Goal: Use online tool/utility: Utilize a website feature to perform a specific function

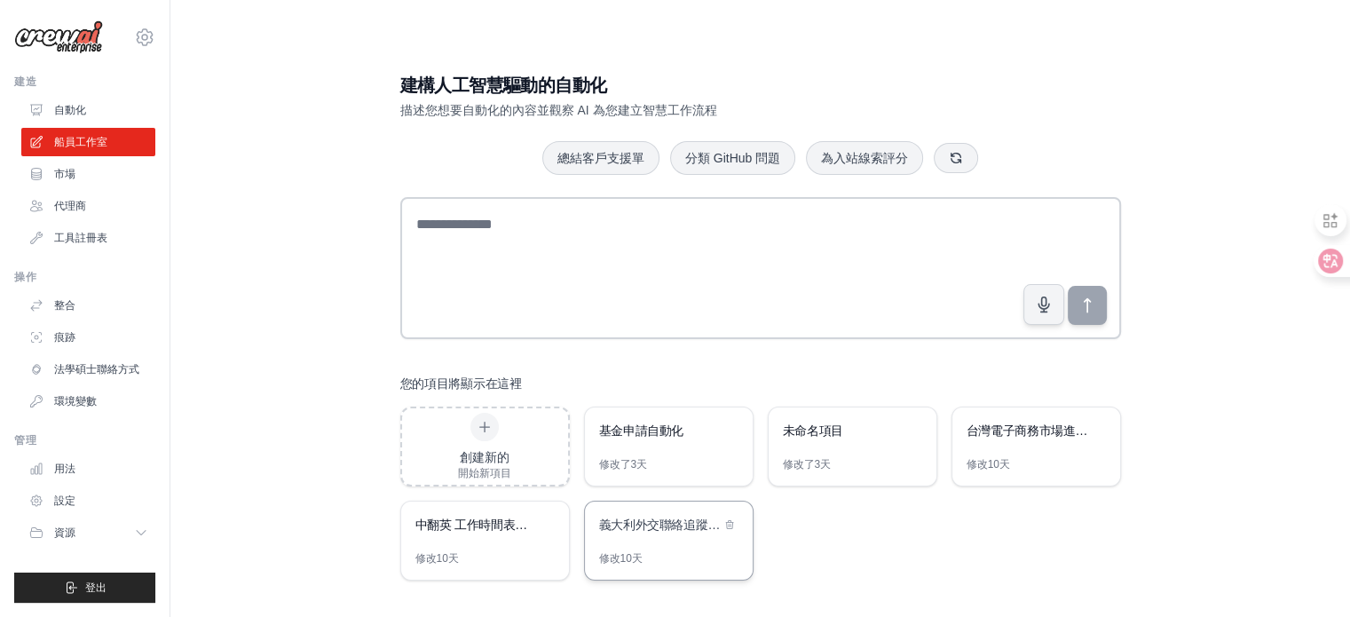
click at [696, 534] on div "義大利外交聯絡追蹤系統" at bounding box center [660, 526] width 122 height 21
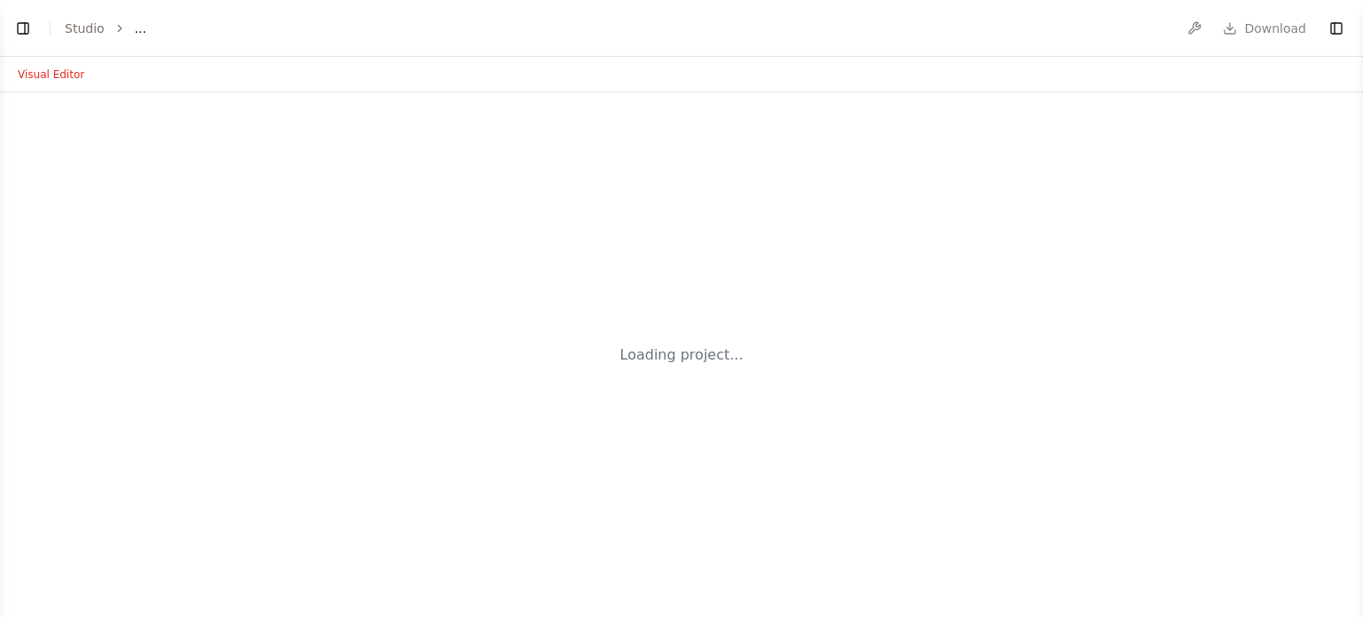
select select "****"
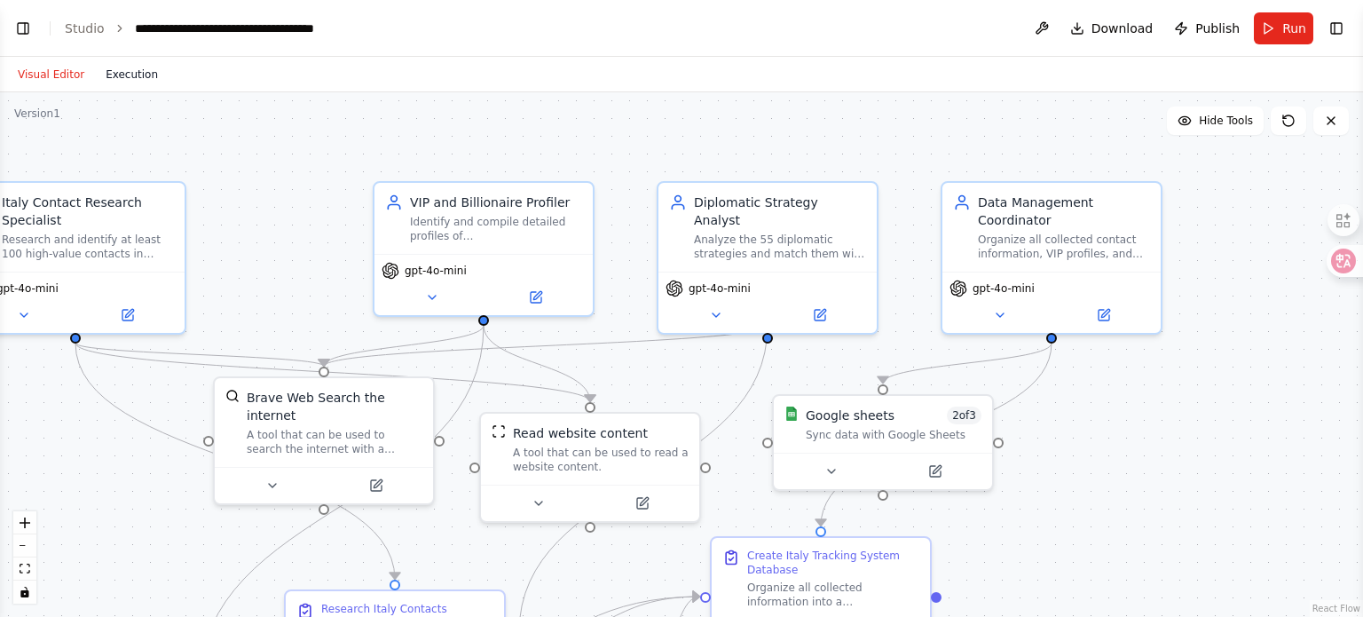
scroll to position [4828, 0]
click at [50, 84] on button "Visual Editor" at bounding box center [51, 74] width 88 height 21
click at [51, 71] on button "Visual Editor" at bounding box center [51, 74] width 88 height 21
click at [136, 70] on button "Execution" at bounding box center [132, 74] width 74 height 21
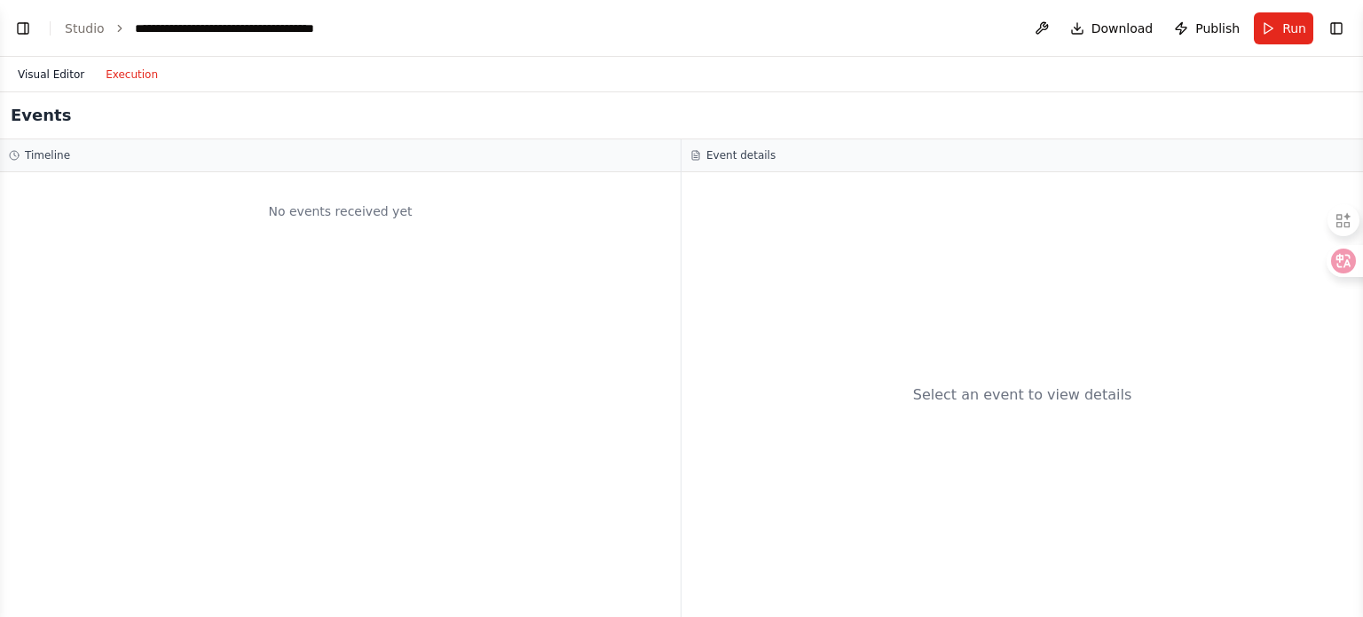
click at [48, 67] on button "Visual Editor" at bounding box center [51, 74] width 88 height 21
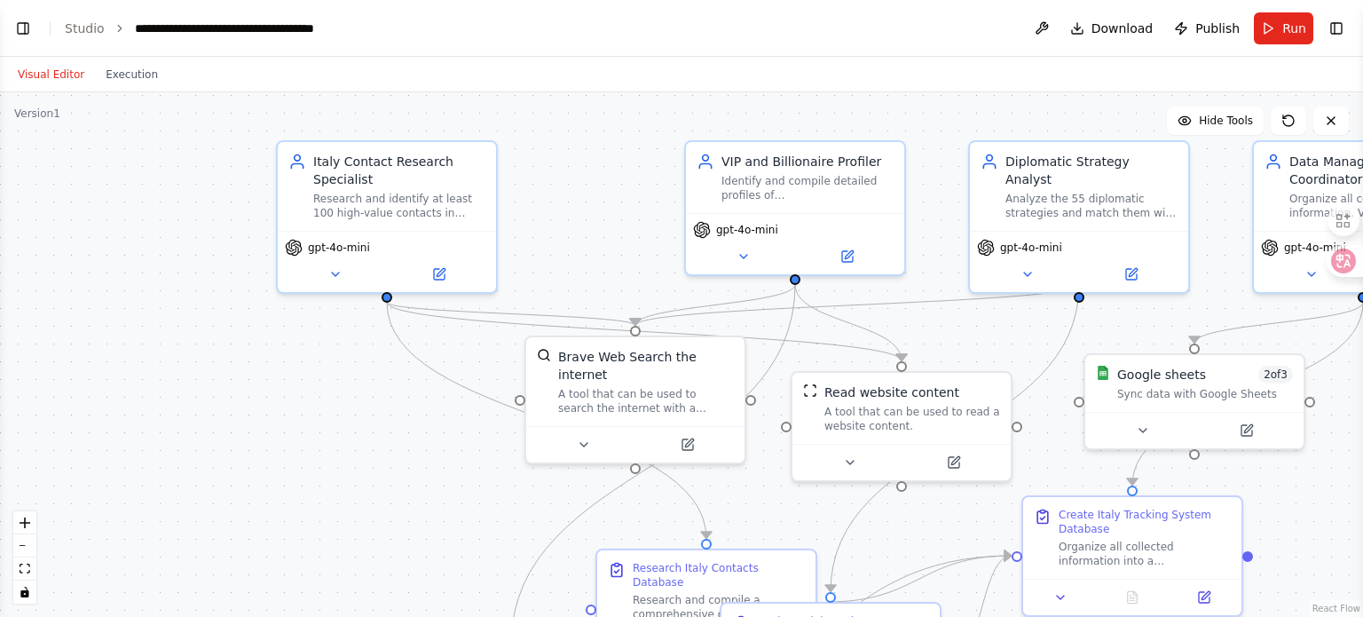
drag, startPoint x: 263, startPoint y: 294, endPoint x: 567, endPoint y: 242, distance: 308.8
click at [567, 242] on div ".deletable-edge-delete-btn { width: 20px; height: 20px; border: 0px solid #ffff…" at bounding box center [681, 354] width 1363 height 525
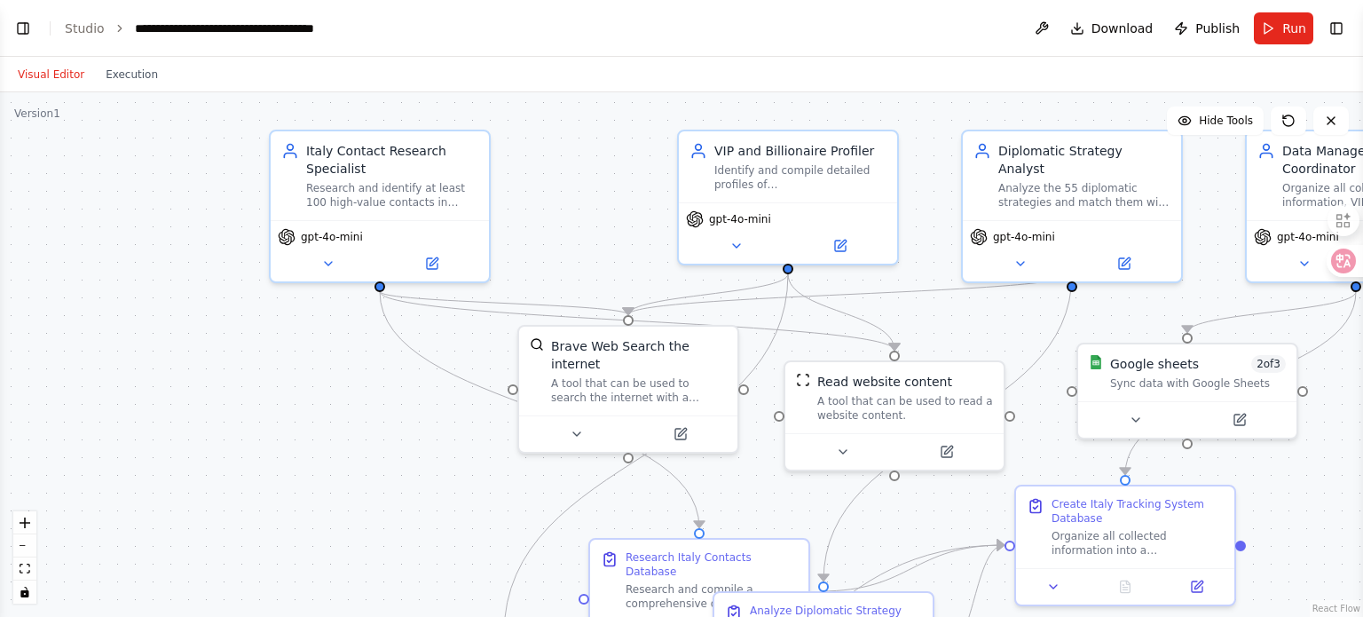
click at [45, 120] on div "Version 1" at bounding box center [37, 114] width 46 height 14
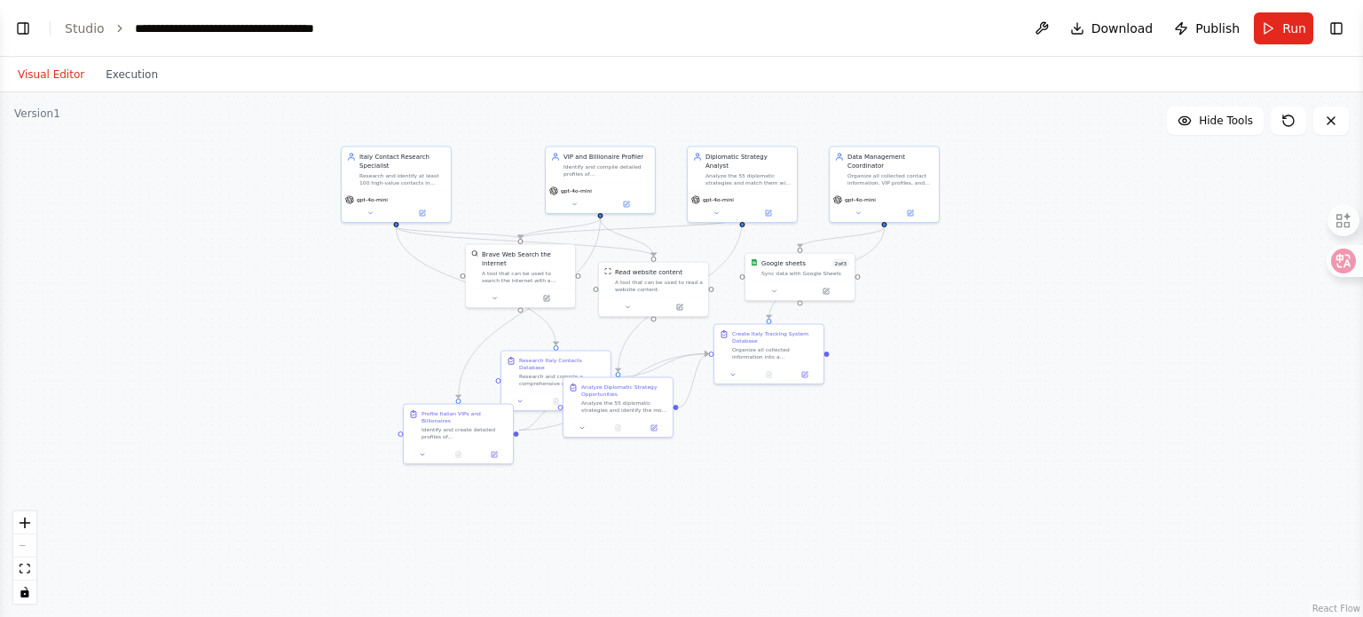
drag, startPoint x: 557, startPoint y: 270, endPoint x: 596, endPoint y: 124, distance: 150.5
click at [596, 124] on div ".deletable-edge-delete-btn { width: 20px; height: 20px; border: 0px solid #ffff…" at bounding box center [681, 354] width 1363 height 525
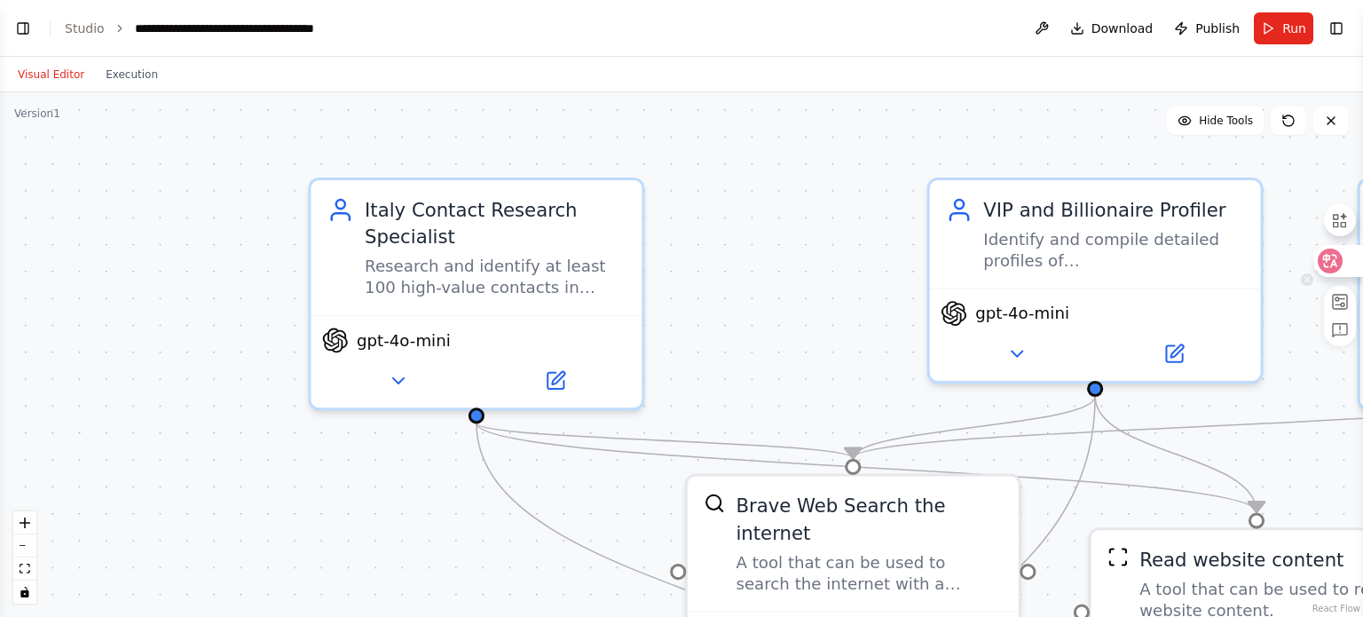
click at [1328, 267] on icon at bounding box center [1330, 261] width 15 height 14
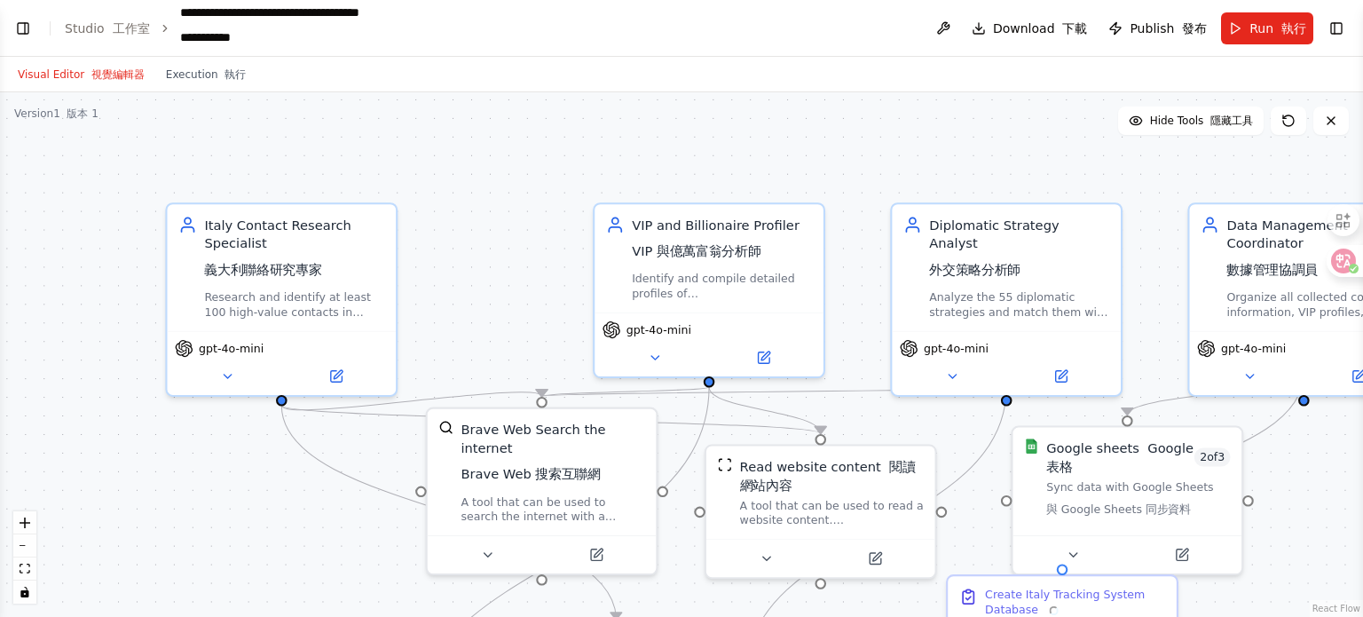
drag, startPoint x: 1260, startPoint y: 376, endPoint x: 847, endPoint y: 335, distance: 415.7
click at [847, 335] on div ".deletable-edge-delete-btn { width: 20px; height: 20px; border: 0px solid #ffff…" at bounding box center [681, 354] width 1363 height 525
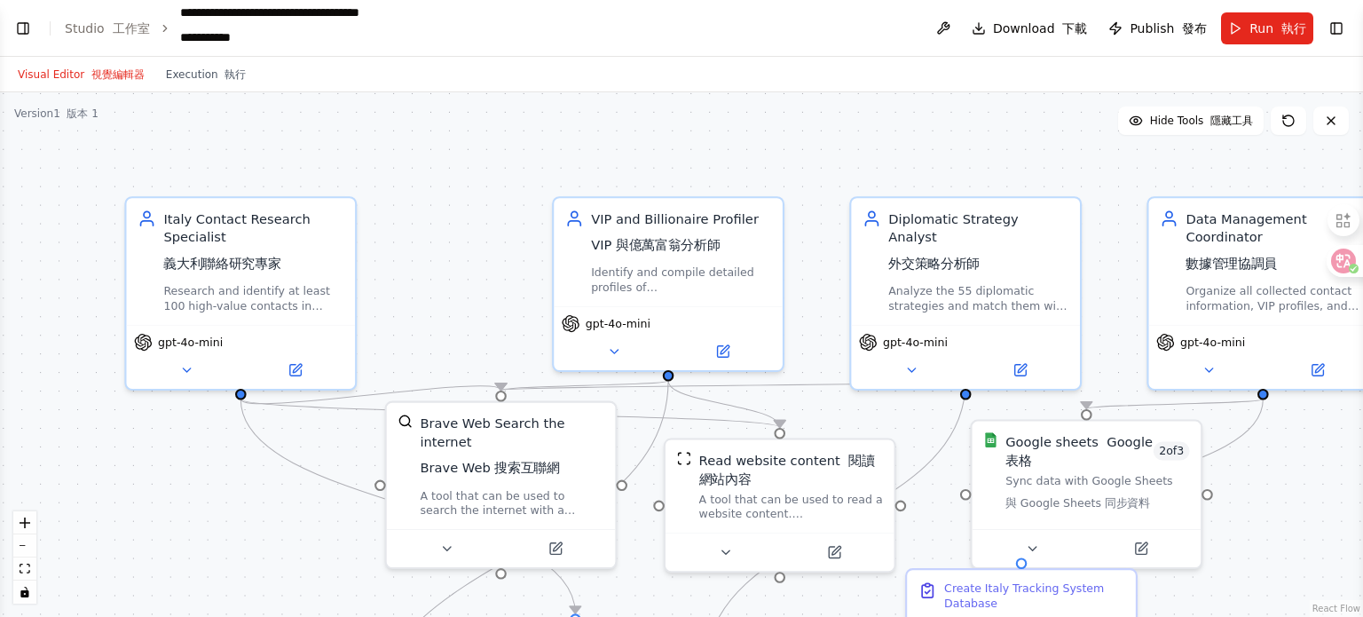
click at [798, 325] on div ".deletable-edge-delete-btn { width: 20px; height: 20px; border: 0px solid #ffff…" at bounding box center [681, 354] width 1363 height 525
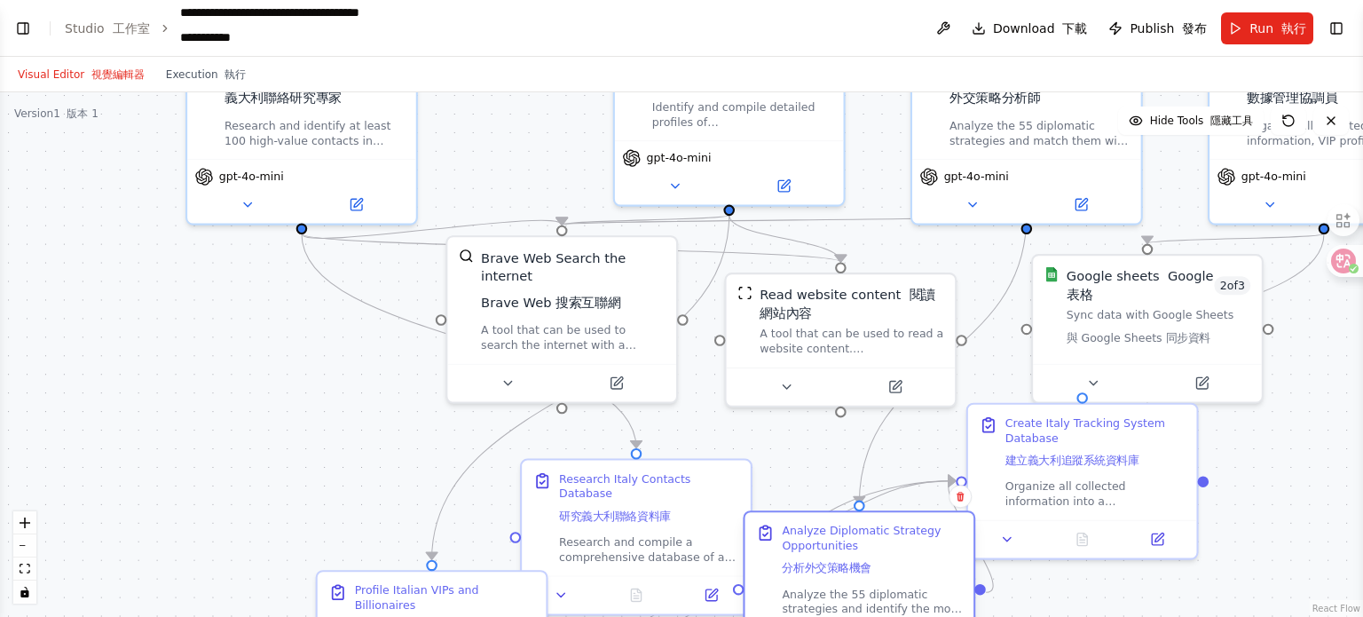
drag, startPoint x: 852, startPoint y: 564, endPoint x: 937, endPoint y: 563, distance: 85.2
click at [937, 563] on div "Analyze Diplomatic Strategy Opportunities 分析外交策略機會" at bounding box center [872, 553] width 180 height 59
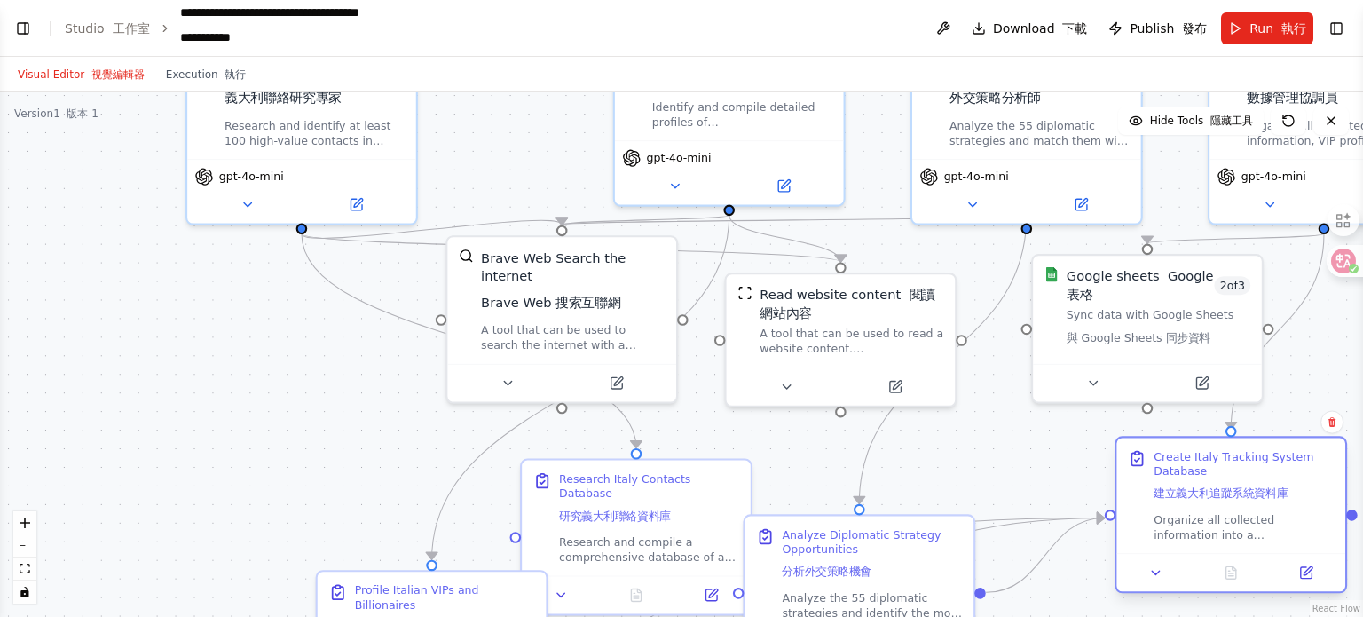
click at [1200, 521] on div "Organize all collected information into a comprehensive Google Sheets tracking …" at bounding box center [1244, 527] width 180 height 30
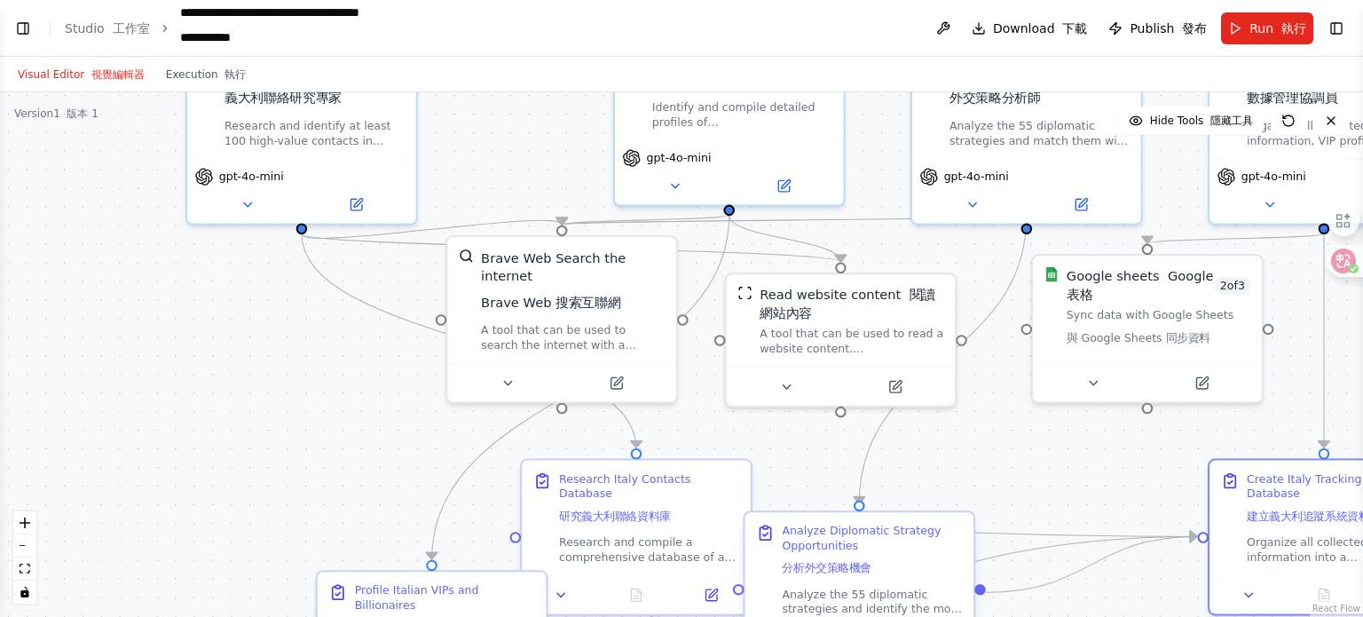
drag, startPoint x: 1175, startPoint y: 521, endPoint x: 877, endPoint y: 564, distance: 301.3
click at [1264, 539] on div "Organize all collected information into a comprehensive Google Sheets tracking …" at bounding box center [1337, 549] width 180 height 30
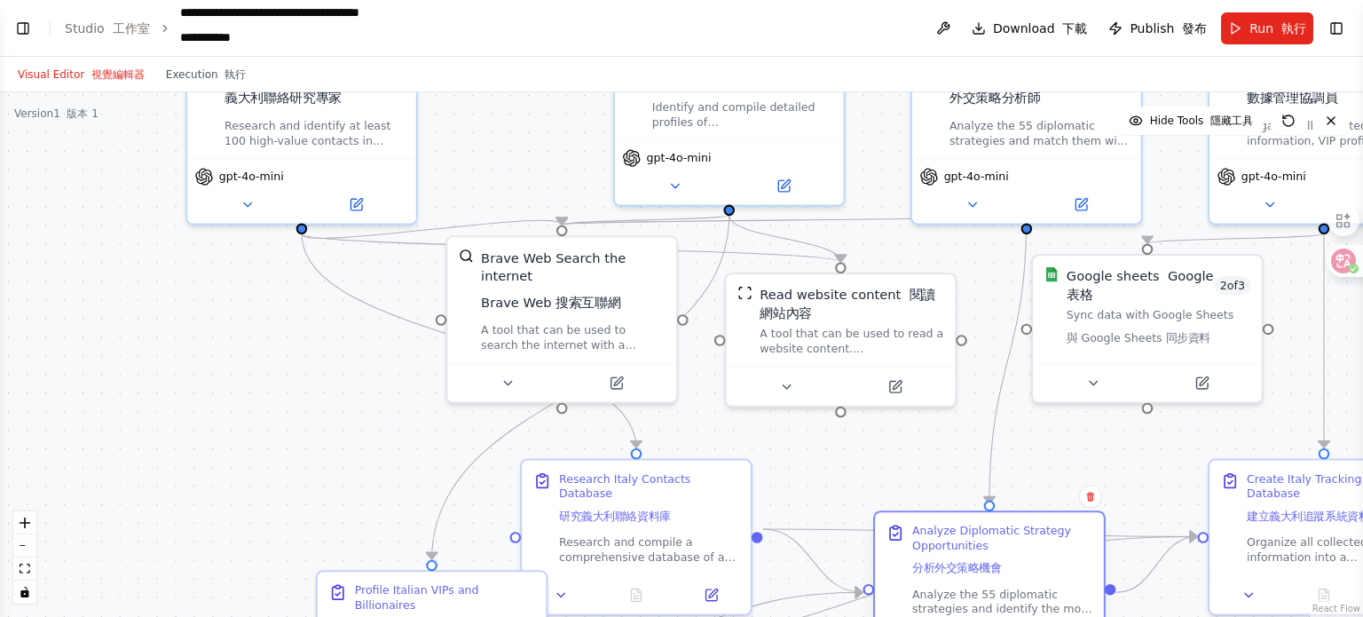
drag, startPoint x: 802, startPoint y: 567, endPoint x: 931, endPoint y: 566, distance: 128.7
click at [931, 566] on font "分析外交策略機會" at bounding box center [958, 568] width 90 height 13
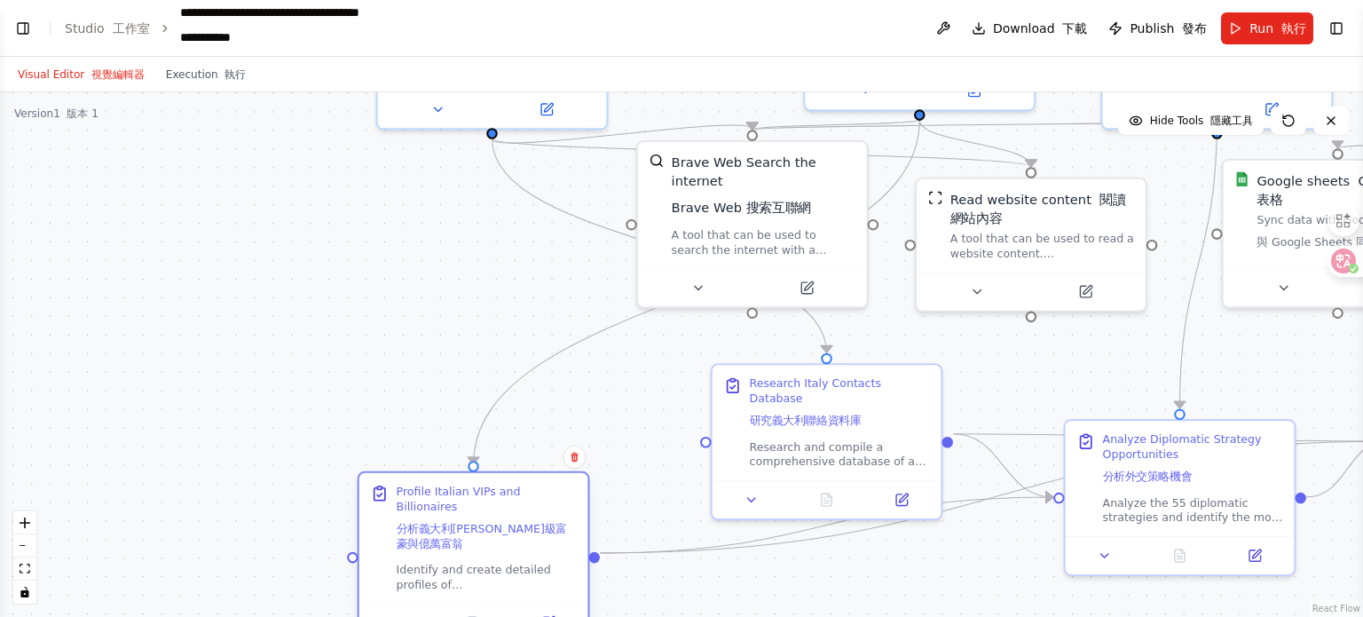
drag, startPoint x: 524, startPoint y: 544, endPoint x: 485, endPoint y: 555, distance: 40.5
click at [485, 562] on div "Identify and create detailed profiles of Chinese-heritage billionaires, VIPs, a…" at bounding box center [487, 577] width 180 height 30
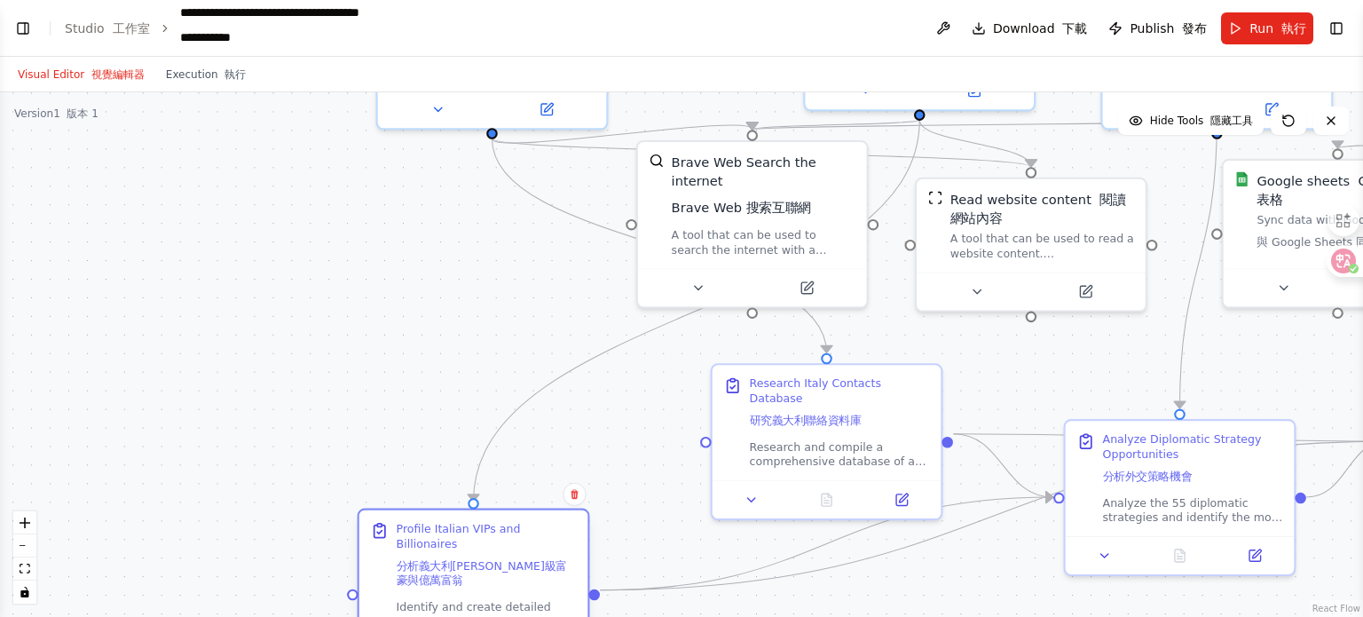
drag, startPoint x: 524, startPoint y: 551, endPoint x: 528, endPoint y: 581, distance: 30.5
click at [528, 581] on div "Profile Italian VIPs and Billionaires 分析義大利維多利亞級富豪與億萬富翁 Identify and create det…" at bounding box center [487, 574] width 180 height 107
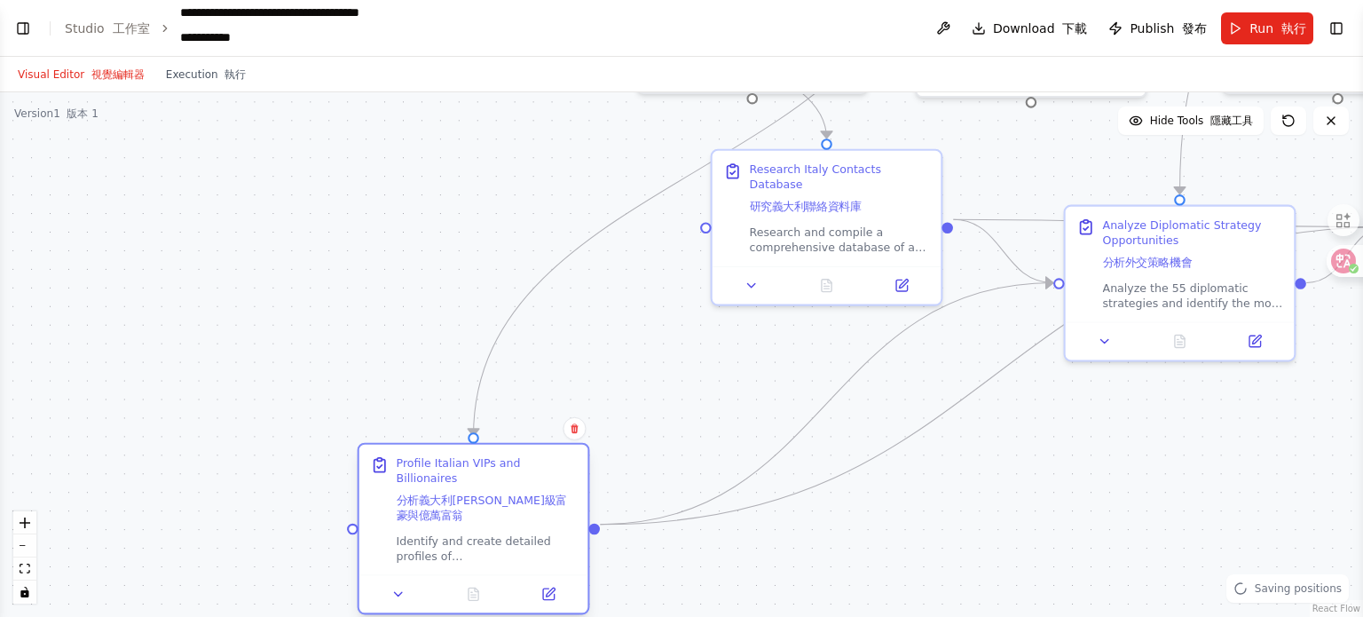
drag, startPoint x: 528, startPoint y: 581, endPoint x: 520, endPoint y: 514, distance: 67.9
click at [520, 514] on div "Profile Italian VIPs and Billionaires 分析義大利維多利亞級富豪與億萬富翁 Identify and create det…" at bounding box center [487, 508] width 180 height 107
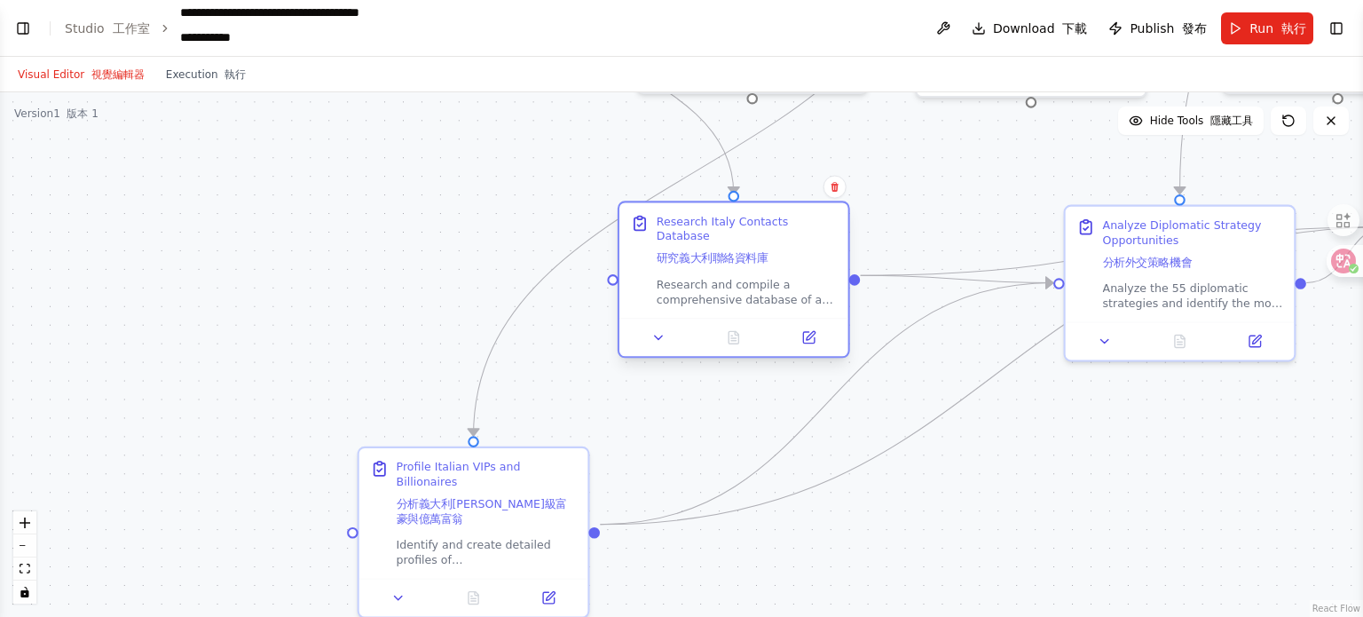
drag, startPoint x: 802, startPoint y: 195, endPoint x: 719, endPoint y: 244, distance: 96.7
click at [719, 252] on font "研究義大利聯絡資料庫" at bounding box center [713, 258] width 112 height 13
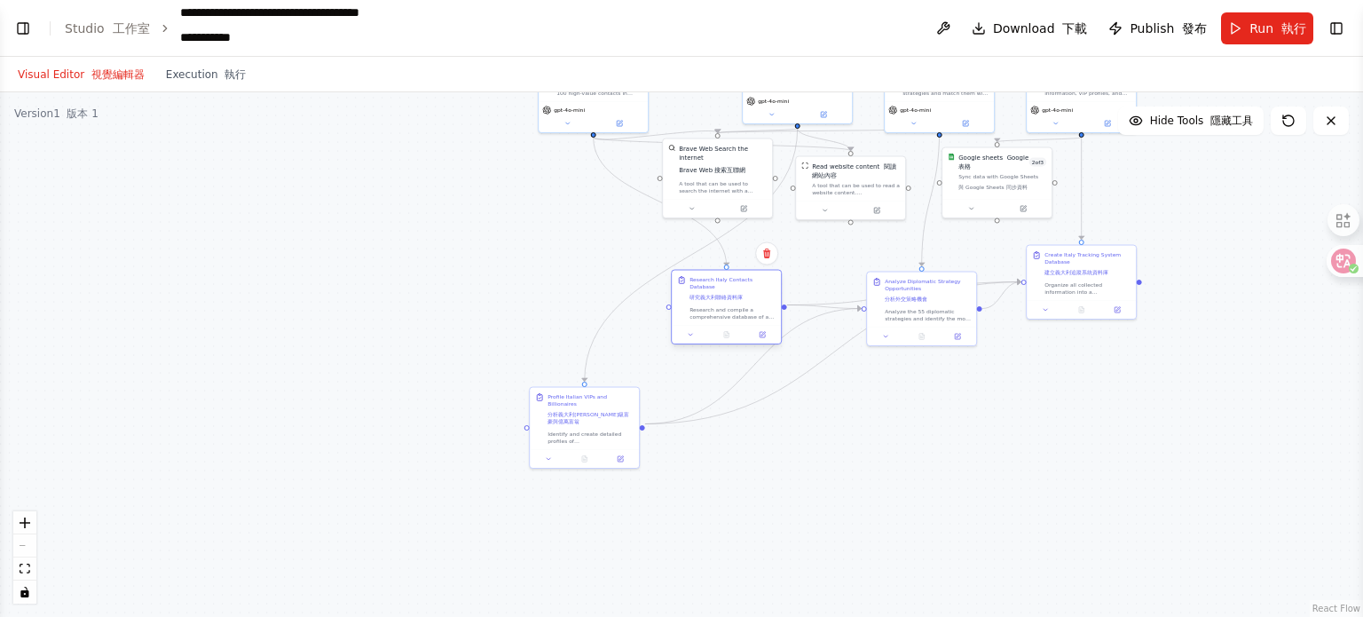
drag, startPoint x: 704, startPoint y: 294, endPoint x: 717, endPoint y: 296, distance: 13.6
click at [717, 296] on div "Research Italy Contacts Database 研究義大利聯絡資料庫" at bounding box center [733, 290] width 86 height 28
drag, startPoint x: 925, startPoint y: 313, endPoint x: 874, endPoint y: 316, distance: 50.7
click at [874, 316] on div "Analyze the 55 diplomatic strategies and identify the most promising opportunit…" at bounding box center [884, 313] width 86 height 14
drag, startPoint x: 1080, startPoint y: 283, endPoint x: 1091, endPoint y: 315, distance: 33.7
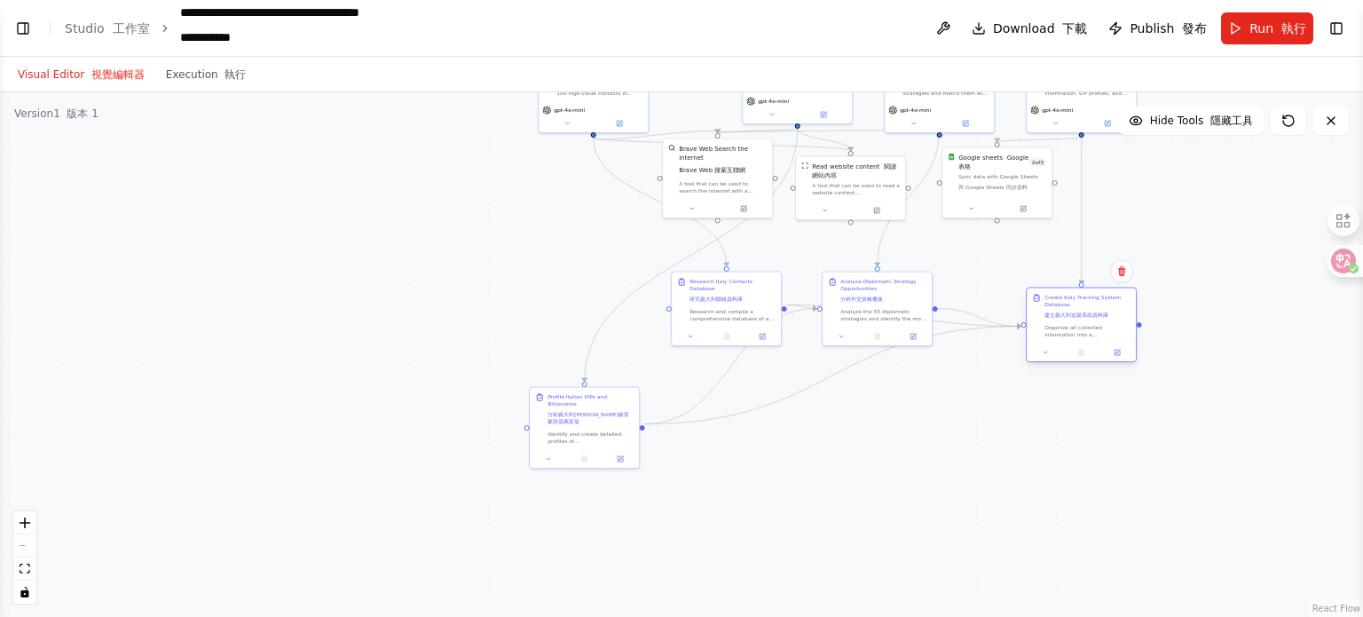
click at [1091, 315] on font "建立義大利追蹤系統資料庫" at bounding box center [1077, 315] width 64 height 6
drag, startPoint x: 888, startPoint y: 302, endPoint x: 952, endPoint y: 317, distance: 65.7
click at [952, 317] on div "Analyze Diplomatic Strategy Opportunities 分析外交策略機會" at bounding box center [946, 308] width 86 height 28
click at [554, 326] on div ".deletable-edge-delete-btn { width: 20px; height: 20px; border: 0px solid #ffff…" at bounding box center [681, 354] width 1363 height 525
drag, startPoint x: 699, startPoint y: 308, endPoint x: 570, endPoint y: 308, distance: 128.7
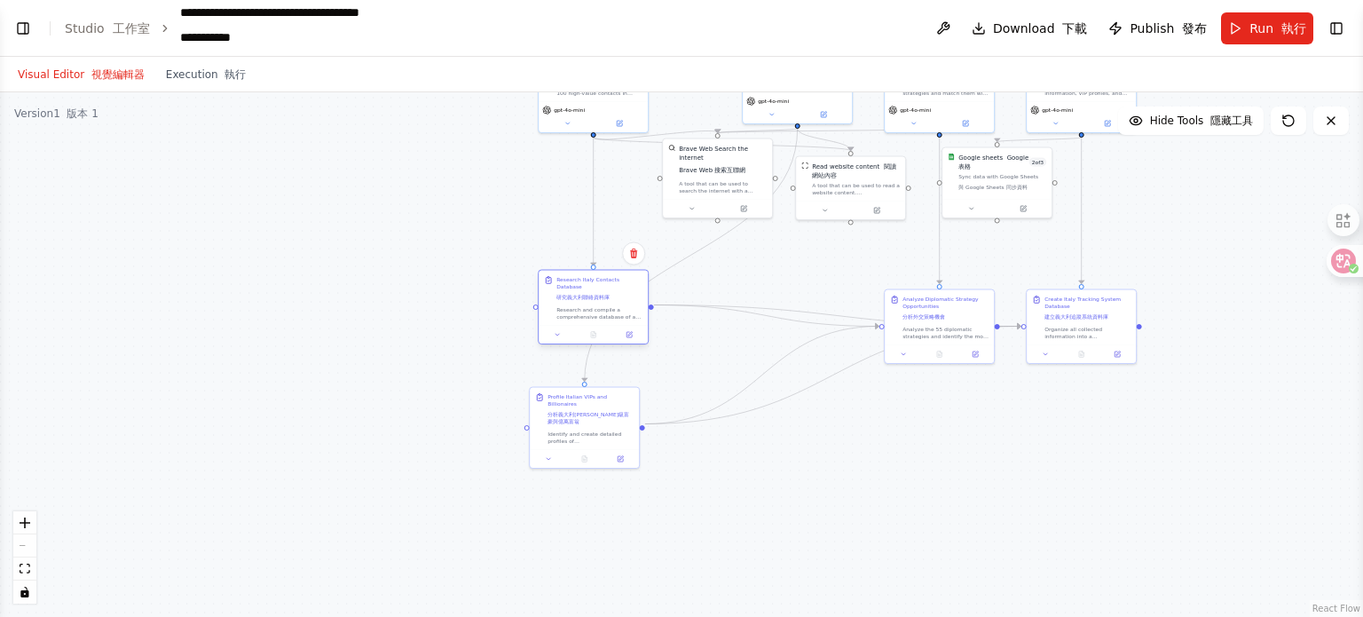
click at [570, 308] on div "Research and compile a comprehensive database of at least 100 contacts in Italy…" at bounding box center [600, 313] width 86 height 14
drag, startPoint x: 604, startPoint y: 424, endPoint x: 739, endPoint y: 434, distance: 136.2
click at [739, 438] on div "Identify and create detailed profiles of Chinese-heritage billionaires, VIPs, a…" at bounding box center [724, 445] width 86 height 14
drag, startPoint x: 927, startPoint y: 344, endPoint x: 925, endPoint y: 324, distance: 20.5
click at [925, 324] on div "Analyze Diplomatic Strategy Opportunities 分析外交策略機會 Analyze the 55 diplomatic st…" at bounding box center [939, 307] width 111 height 75
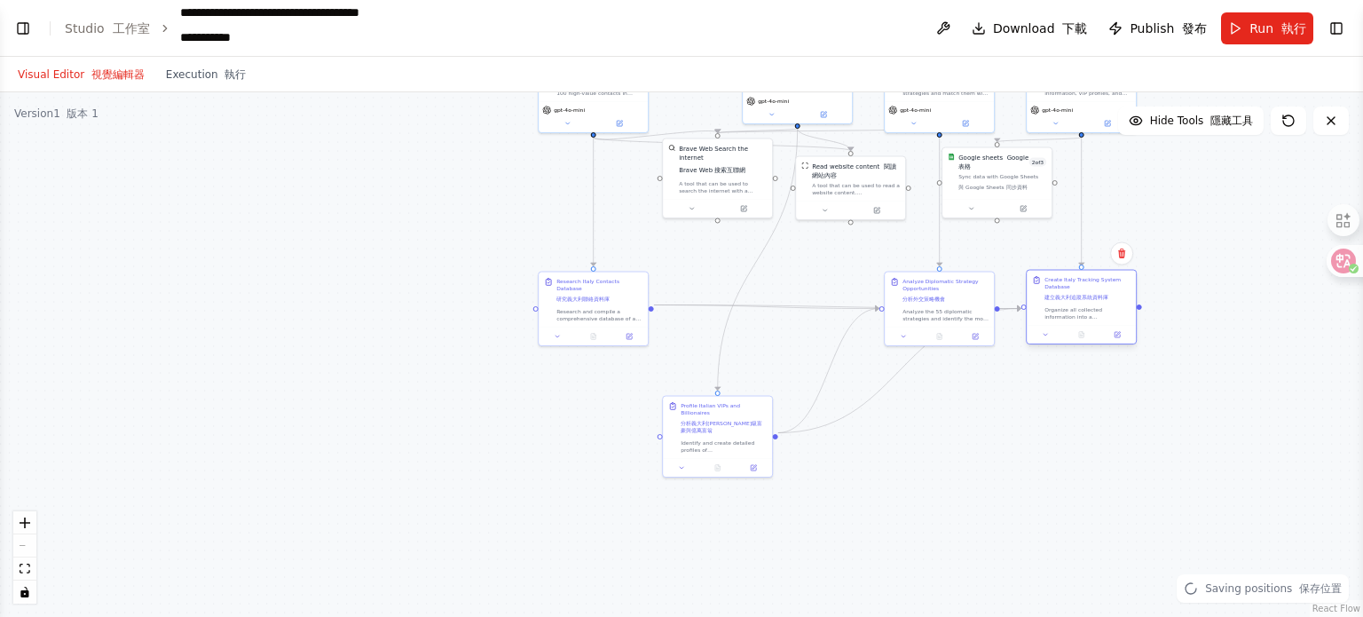
drag, startPoint x: 1092, startPoint y: 344, endPoint x: 1093, endPoint y: 322, distance: 21.3
click at [1093, 322] on div "Create Italy Tracking System Database 建立義大利追蹤系統資料庫 Organize all collected infor…" at bounding box center [1081, 307] width 111 height 75
drag, startPoint x: 722, startPoint y: 186, endPoint x: 691, endPoint y: 201, distance: 33.4
click at [691, 201] on div "A tool that can be used to search the internet with a search_query. 一個可以用來使用 se…" at bounding box center [696, 203] width 88 height 14
click at [908, 504] on div ".deletable-edge-delete-btn { width: 20px; height: 20px; border: 0px solid #ffff…" at bounding box center [681, 354] width 1363 height 525
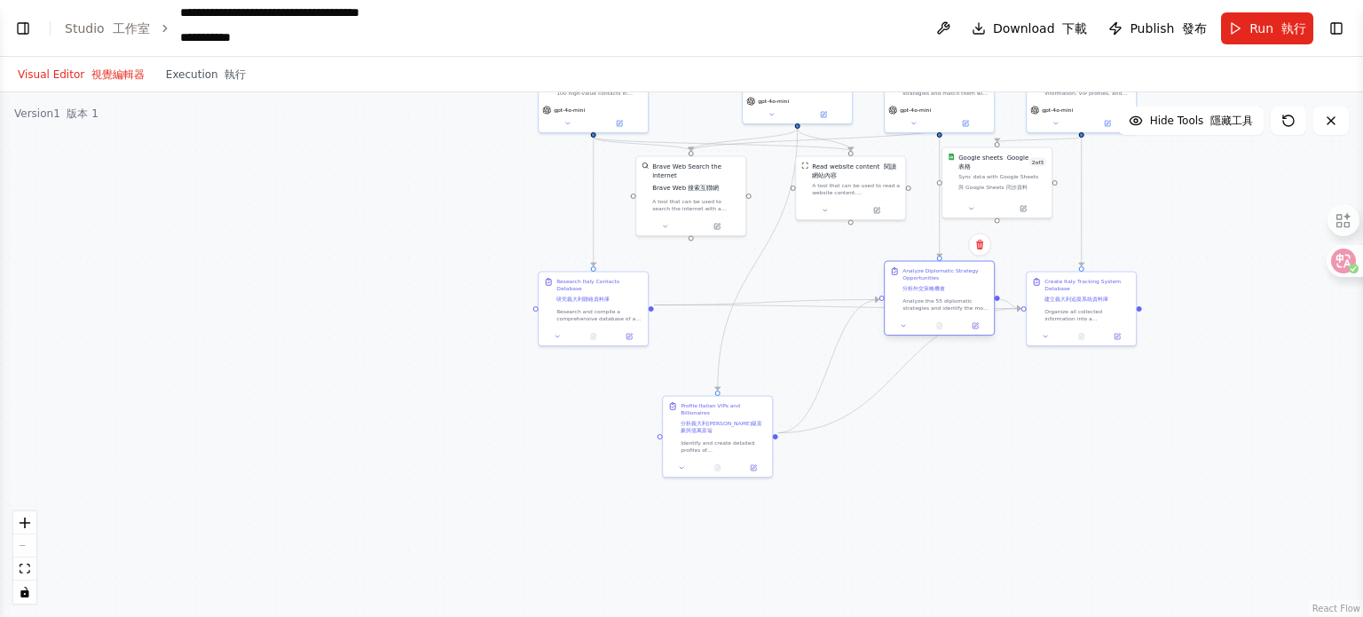
click at [944, 298] on div "Analyze the 55 diplomatic strategies and identify the most promising opportunit…" at bounding box center [946, 304] width 86 height 14
drag, startPoint x: 1073, startPoint y: 310, endPoint x: 1074, endPoint y: 297, distance: 12.5
click at [1074, 297] on div "Organize all collected information into a comprehensive Google Sheets tracking …" at bounding box center [1088, 304] width 86 height 14
click at [996, 439] on div ".deletable-edge-delete-btn { width: 20px; height: 20px; border: 0px solid #ffff…" at bounding box center [681, 354] width 1363 height 525
drag, startPoint x: 748, startPoint y: 422, endPoint x: 734, endPoint y: 414, distance: 16.3
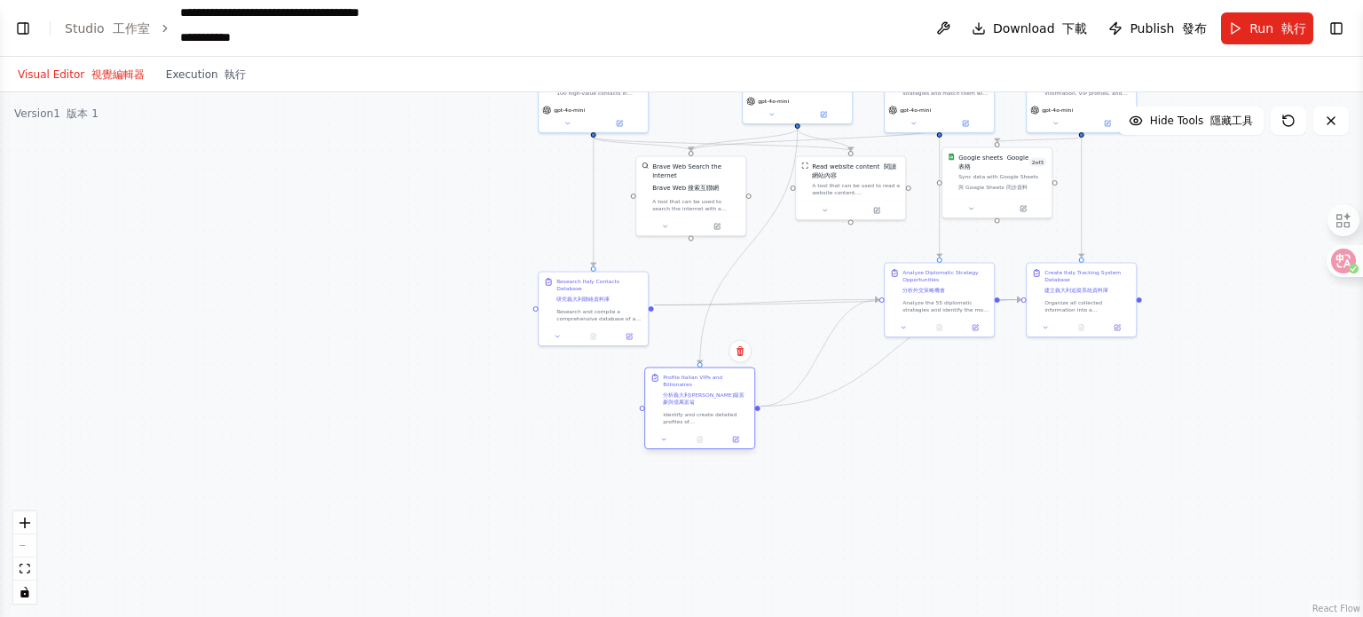
click at [734, 414] on div "Identify and create detailed profiles of Chinese-heritage billionaires, VIPs, a…" at bounding box center [706, 418] width 86 height 14
click at [870, 486] on div ".deletable-edge-delete-btn { width: 20px; height: 20px; border: 0px solid #ffff…" at bounding box center [681, 354] width 1363 height 525
drag, startPoint x: 200, startPoint y: 236, endPoint x: 611, endPoint y: 294, distance: 415.0
click at [214, 245] on div ".deletable-edge-delete-btn { width: 20px; height: 20px; border: 0px solid #ffff…" at bounding box center [681, 354] width 1363 height 525
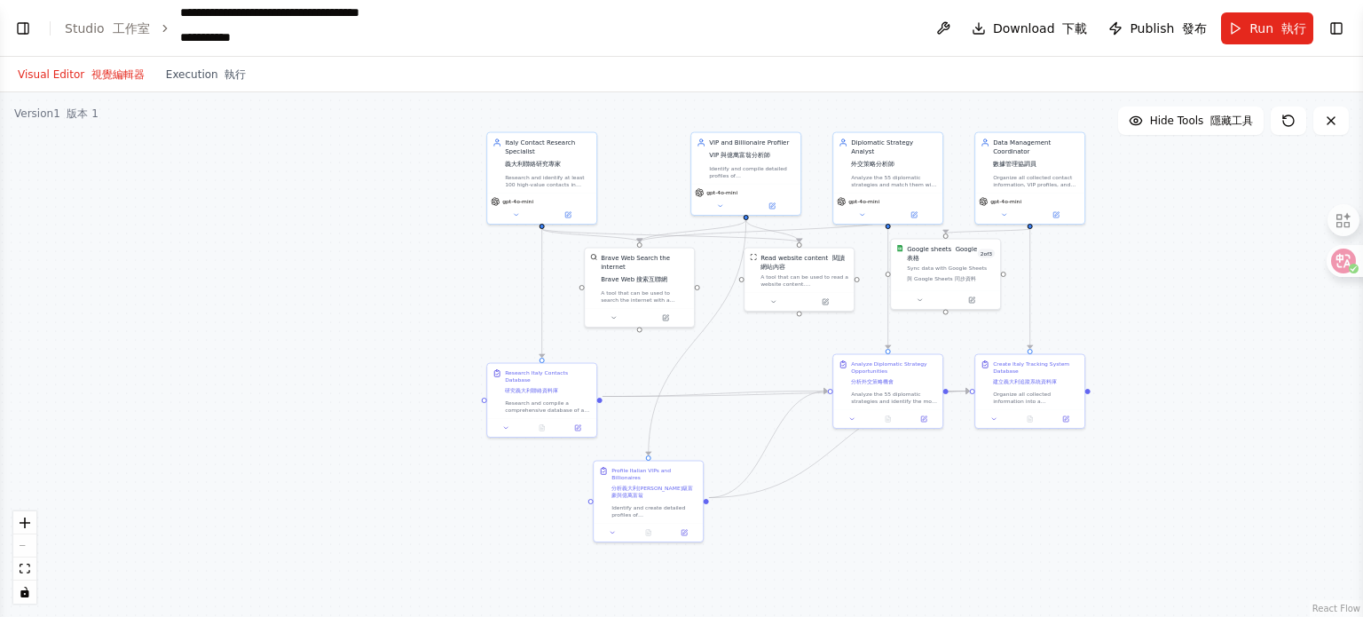
drag, startPoint x: 820, startPoint y: 359, endPoint x: 798, endPoint y: 342, distance: 28.4
click at [798, 342] on div ".deletable-edge-delete-btn { width: 20px; height: 20px; border: 0px solid #ffff…" at bounding box center [681, 354] width 1363 height 525
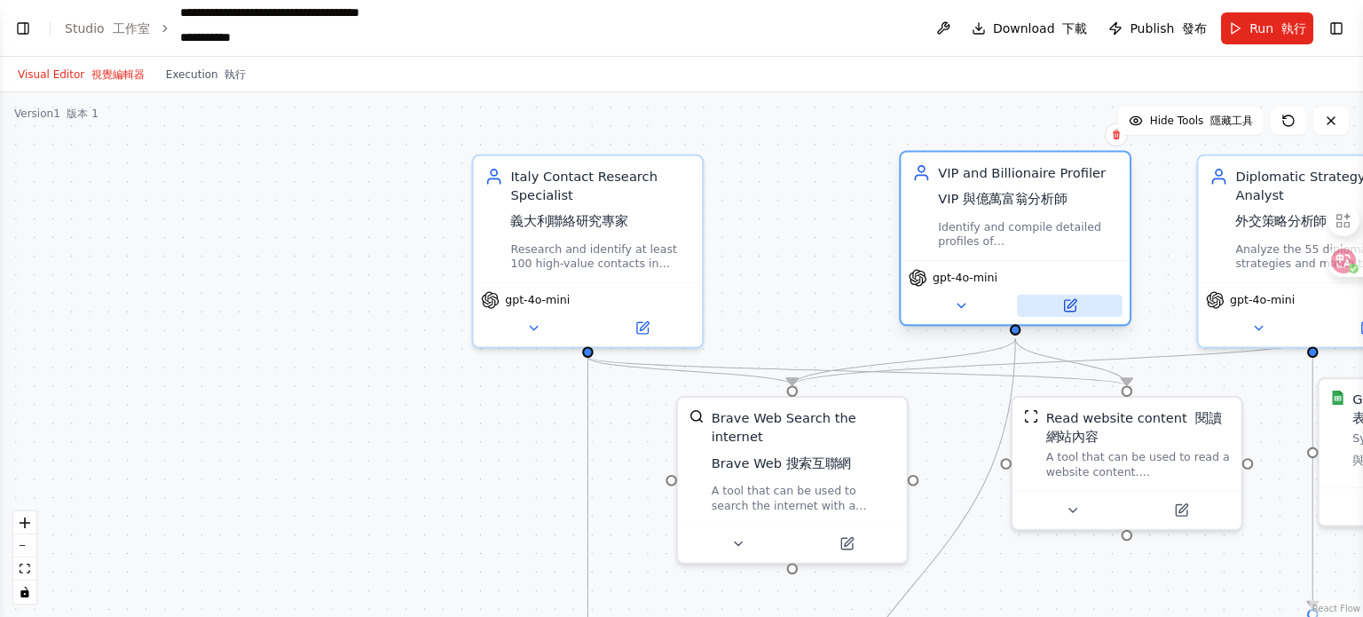
click at [1076, 296] on button at bounding box center [1069, 306] width 105 height 22
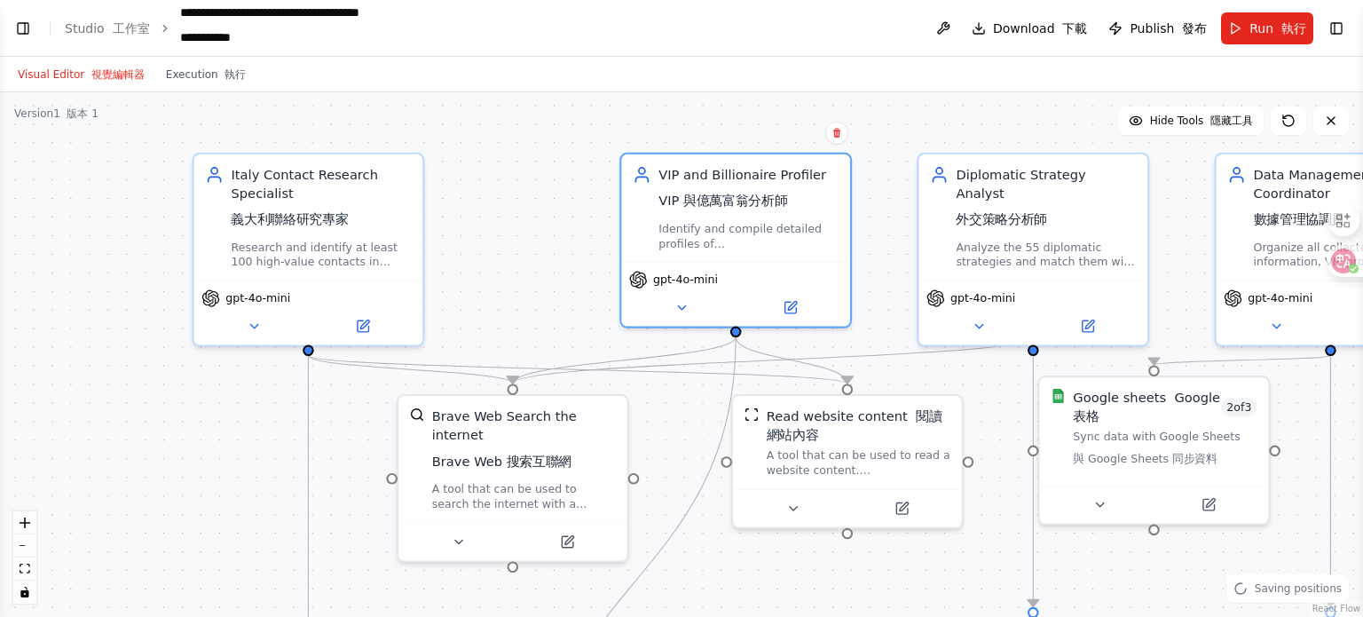
drag, startPoint x: 1150, startPoint y: 285, endPoint x: 871, endPoint y: 283, distance: 279.6
click at [871, 283] on div ".deletable-edge-delete-btn { width: 20px; height: 20px; border: 0px solid #ffff…" at bounding box center [681, 354] width 1363 height 525
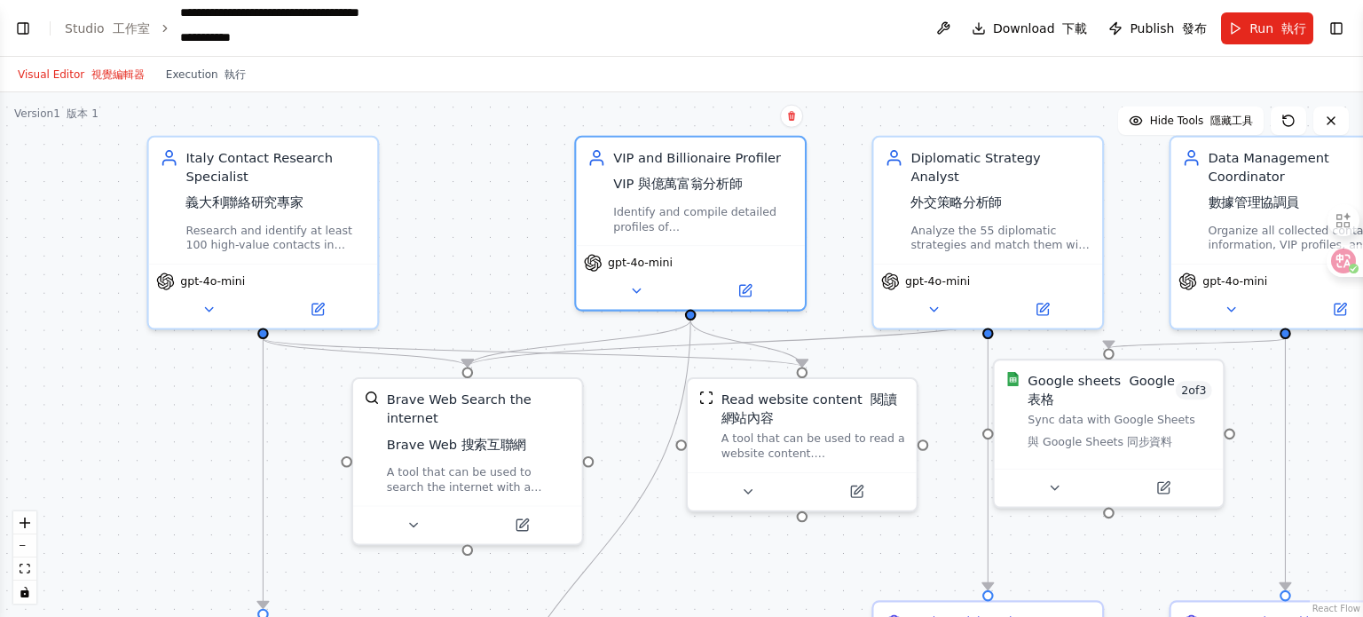
drag, startPoint x: 1173, startPoint y: 254, endPoint x: 1127, endPoint y: 237, distance: 48.3
click at [1127, 237] on div ".deletable-edge-delete-btn { width: 20px; height: 20px; border: 0px solid #ffff…" at bounding box center [681, 354] width 1363 height 525
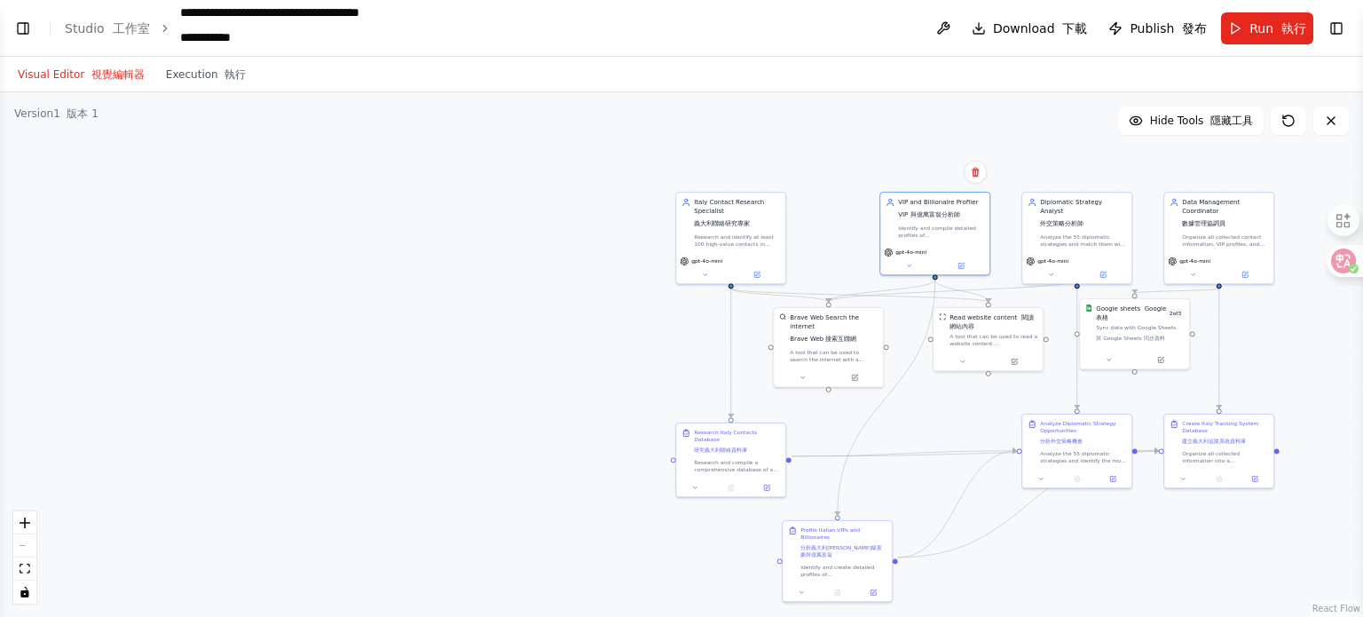
drag, startPoint x: 226, startPoint y: 358, endPoint x: 570, endPoint y: 368, distance: 343.7
click at [570, 368] on div ".deletable-edge-delete-btn { width: 20px; height: 20px; border: 0px solid #ffff…" at bounding box center [681, 354] width 1363 height 525
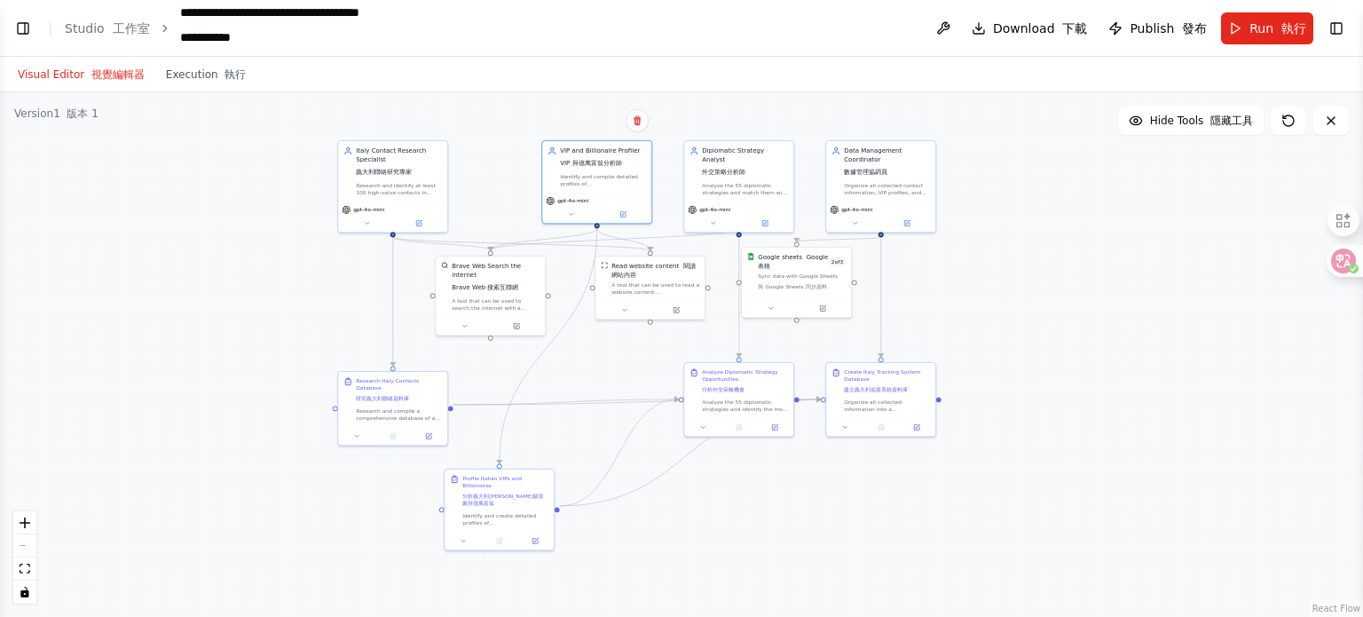
drag, startPoint x: 533, startPoint y: 409, endPoint x: 188, endPoint y: 358, distance: 348.2
click at [188, 358] on div ".deletable-edge-delete-btn { width: 20px; height: 20px; border: 0px solid #ffff…" at bounding box center [681, 354] width 1363 height 525
drag, startPoint x: 175, startPoint y: 13, endPoint x: 375, endPoint y: 24, distance: 200.9
click at [375, 24] on ol "**********" at bounding box center [233, 29] width 336 height 50
copy div "**********"
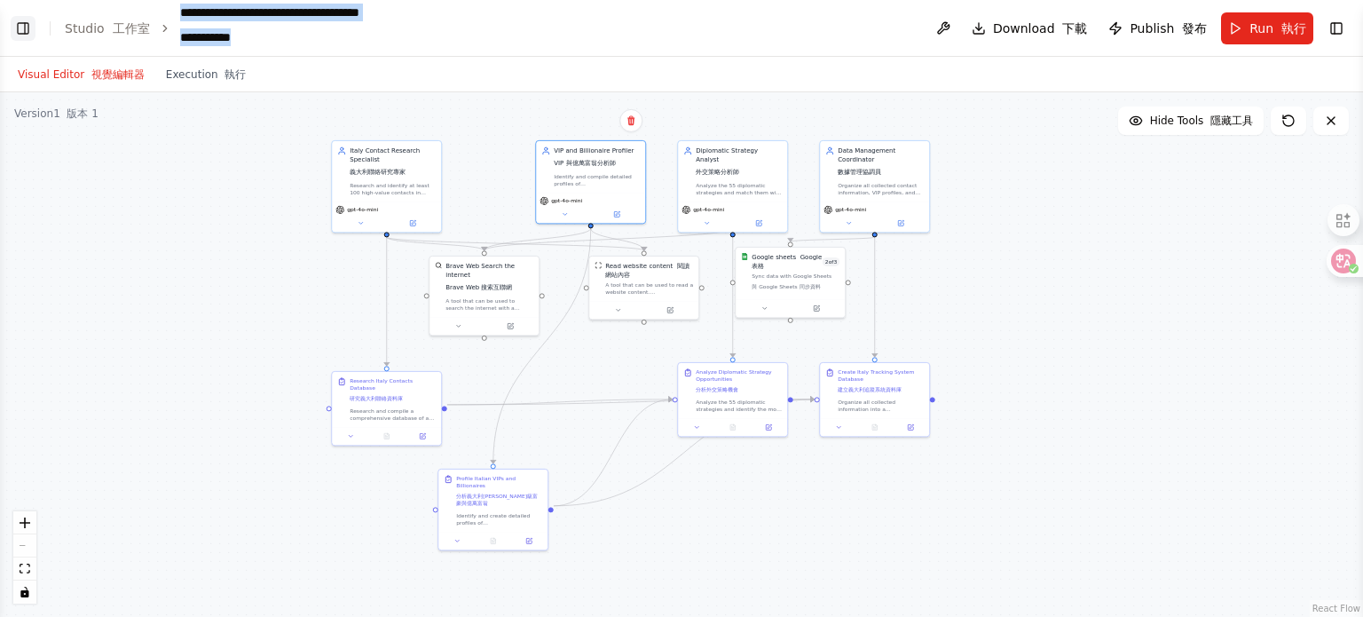
click at [26, 20] on button "Toggle Left Sidebar" at bounding box center [23, 28] width 25 height 25
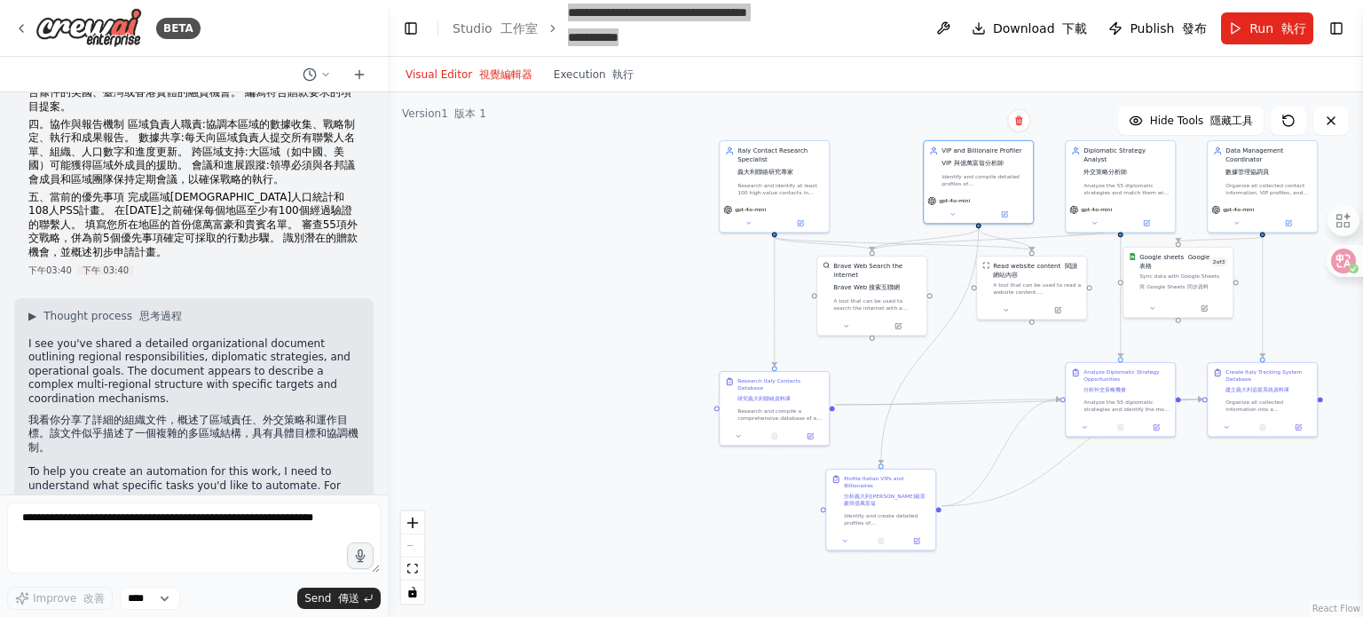
scroll to position [0, 0]
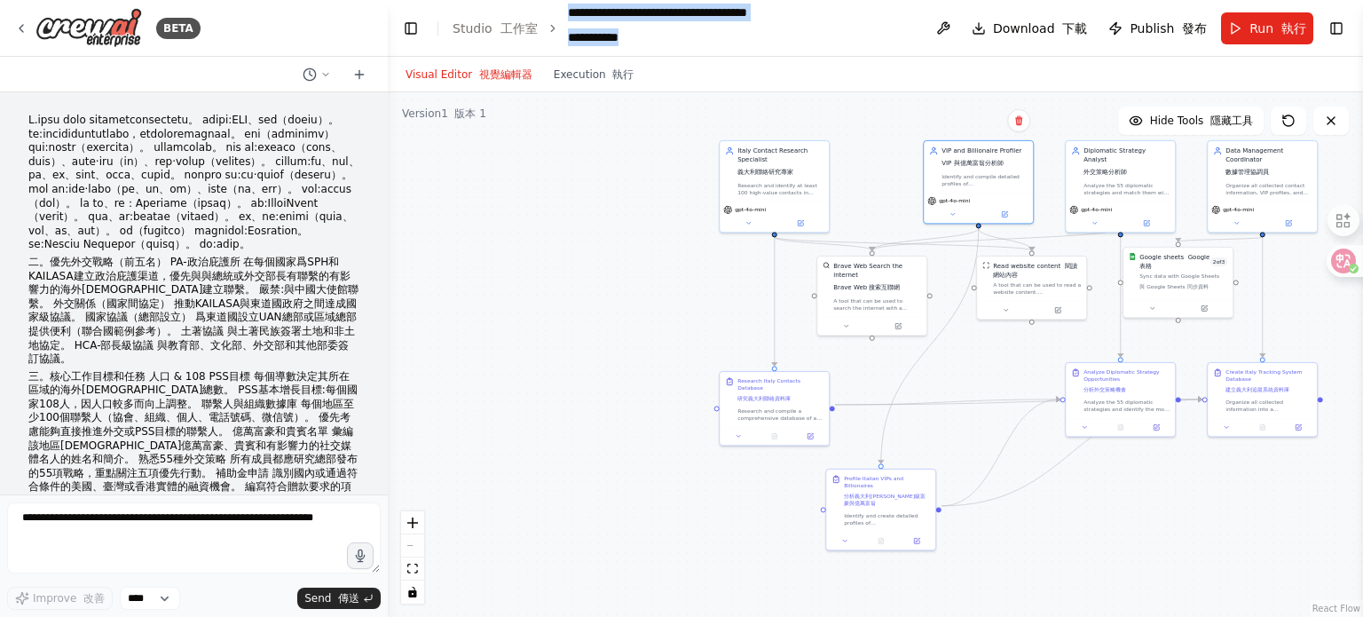
click at [565, 284] on div ".deletable-edge-delete-btn { width: 20px; height: 20px; border: 0px solid #ffff…" at bounding box center [876, 354] width 976 height 525
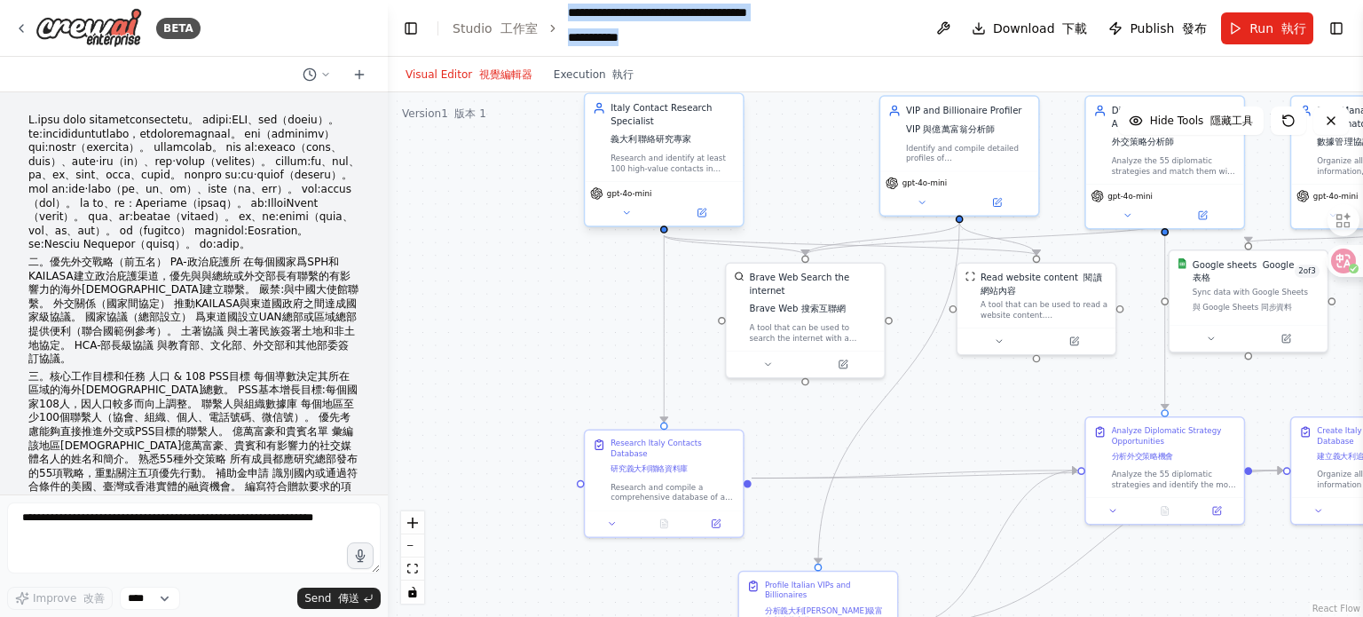
click at [656, 130] on div "Italy Contact Research Specialist 義大利聯絡研究專家" at bounding box center [673, 126] width 124 height 49
click at [635, 113] on div "Italy Contact Research Specialist 義大利聯絡研究專家" at bounding box center [673, 126] width 124 height 49
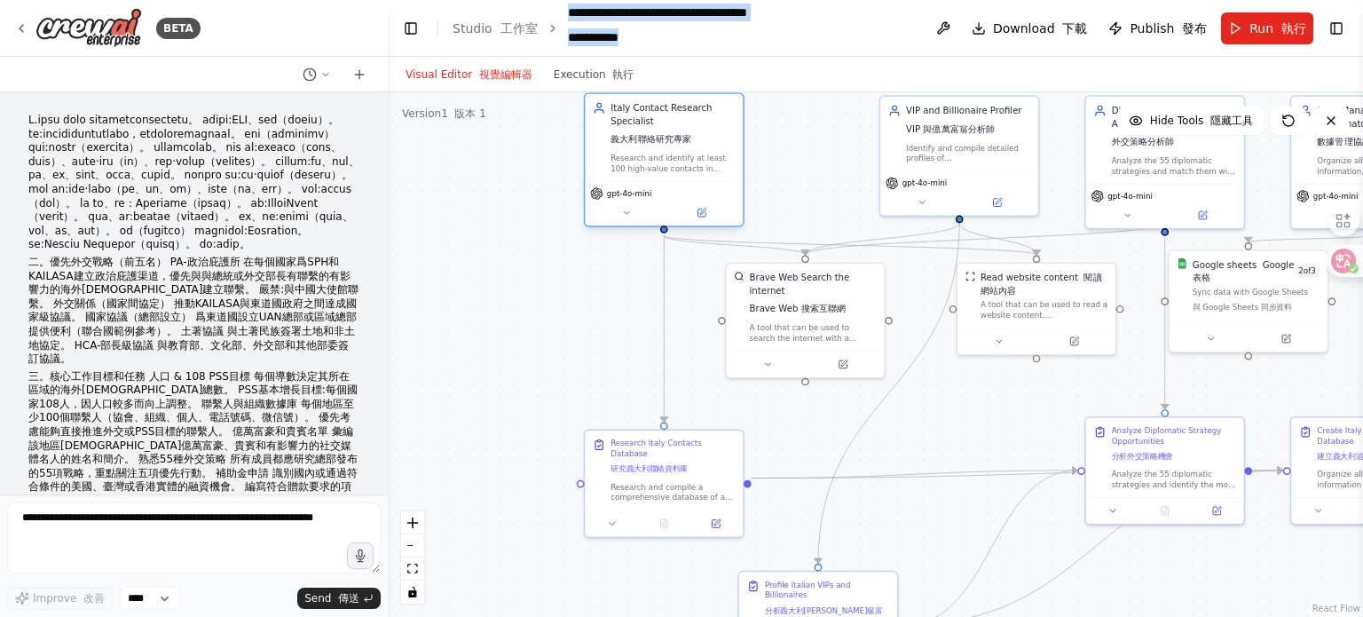
click at [635, 113] on div "Italy Contact Research Specialist 義大利聯絡研究專家" at bounding box center [673, 126] width 124 height 49
click at [641, 108] on div "Italy Contact Research Specialist 義大利聯絡研究專家" at bounding box center [673, 126] width 124 height 49
click at [669, 102] on div "Italy Contact Research Specialist 義大利聯絡研究專家" at bounding box center [673, 126] width 124 height 49
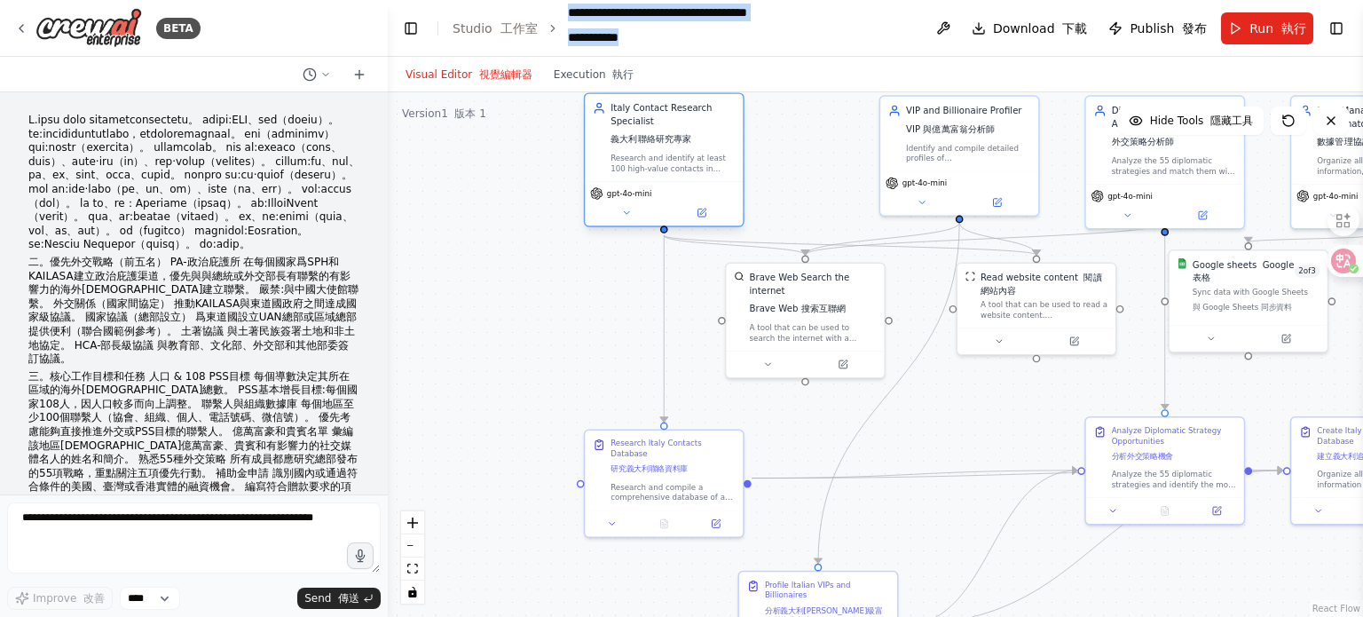
click at [646, 120] on div "Italy Contact Research Specialist 義大利聯絡研究專家" at bounding box center [673, 126] width 124 height 49
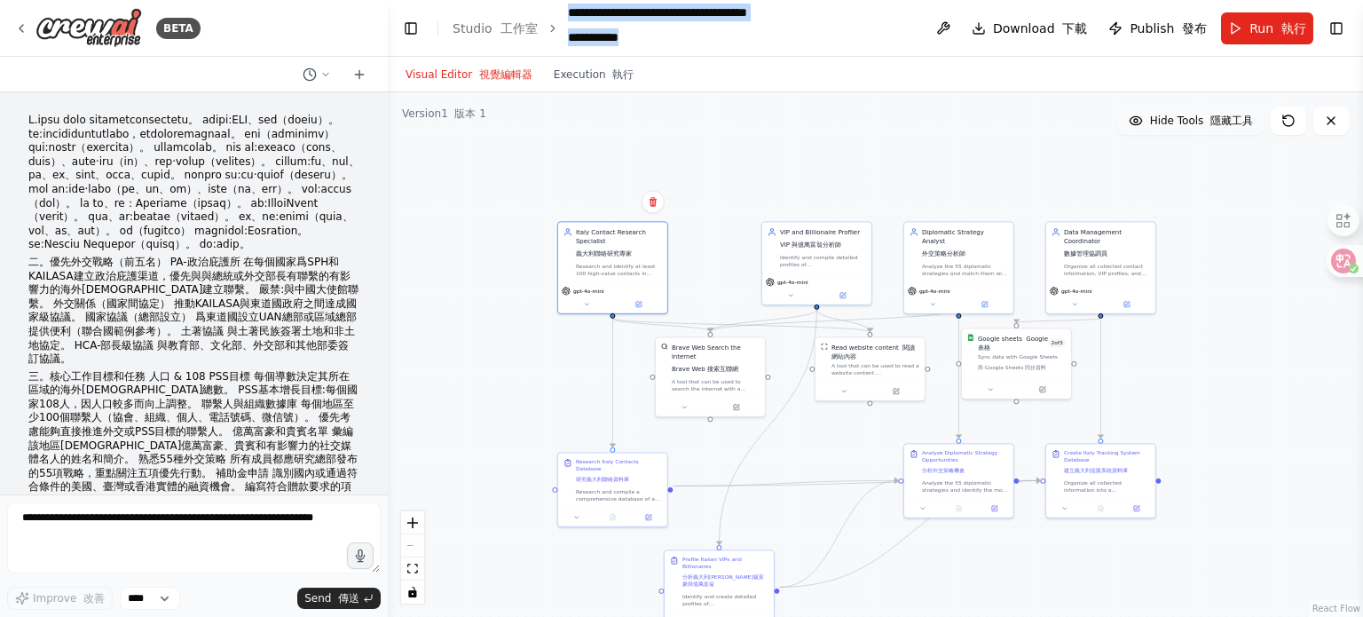
click at [1194, 116] on span "Hide Tools 隱藏工具" at bounding box center [1201, 121] width 103 height 14
click at [1194, 116] on span "Show Tools" at bounding box center [1213, 121] width 81 height 14
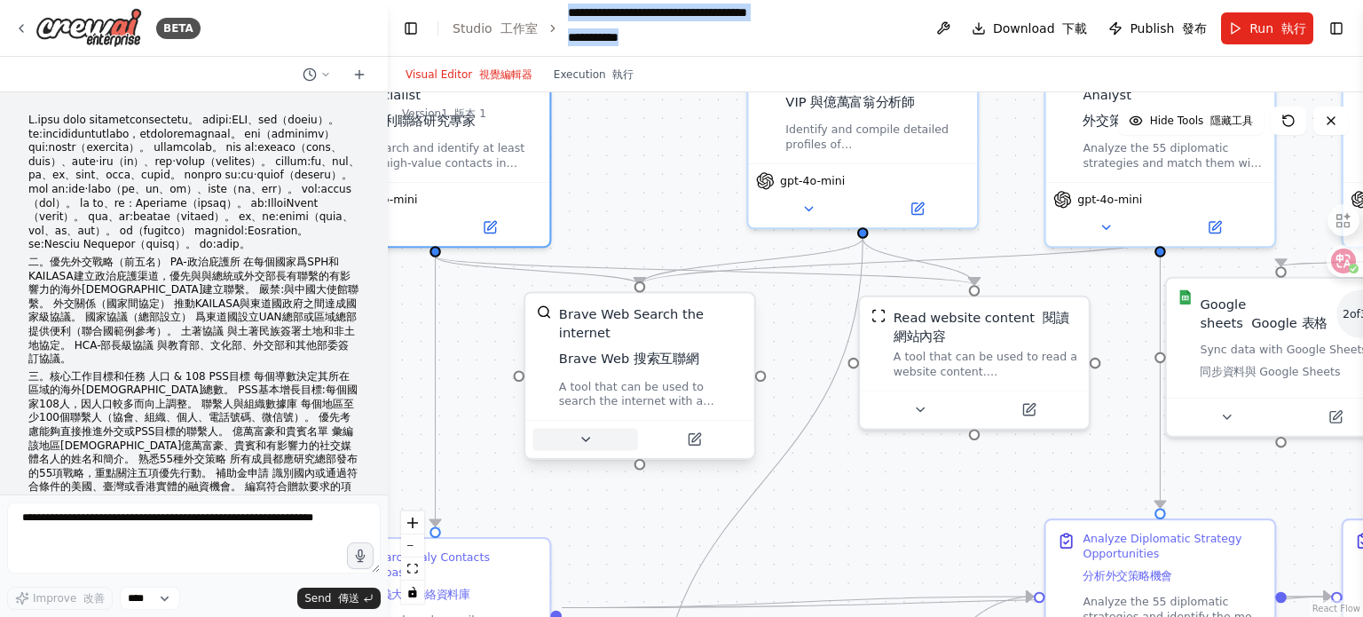
click at [580, 432] on icon at bounding box center [585, 439] width 15 height 15
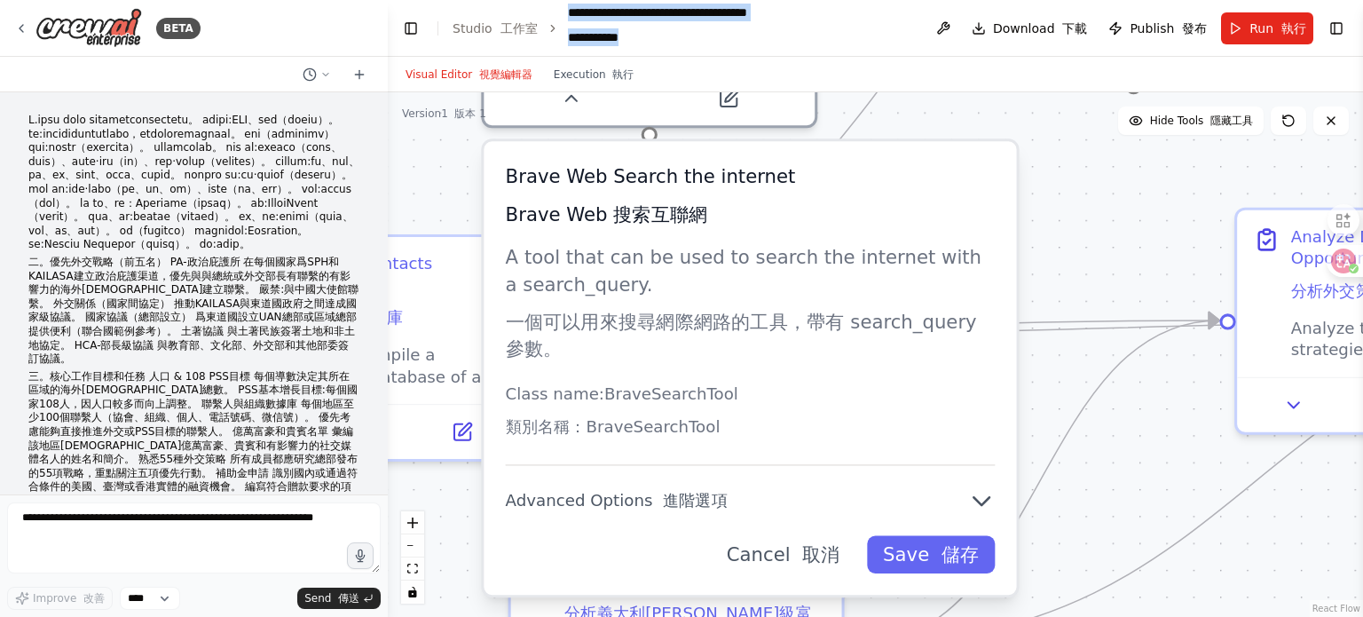
drag, startPoint x: 876, startPoint y: 259, endPoint x: 870, endPoint y: 55, distance: 204.3
click at [870, 55] on main "**********" at bounding box center [876, 308] width 976 height 617
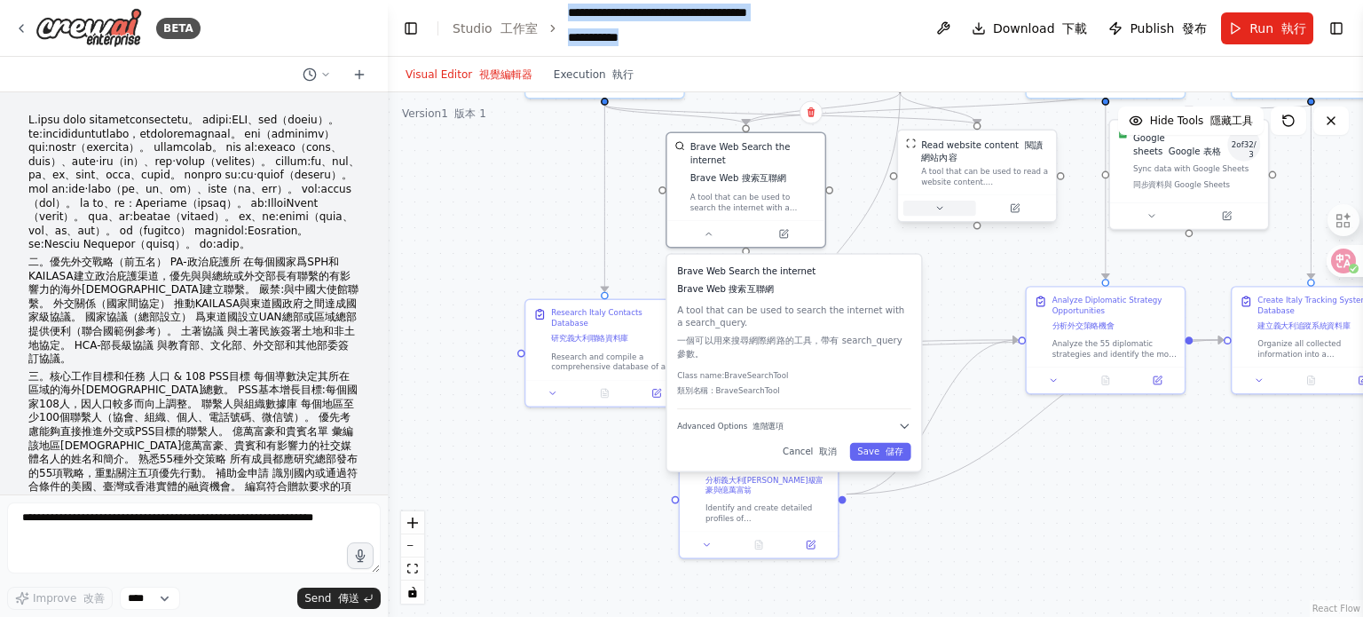
click at [935, 204] on icon at bounding box center [940, 208] width 11 height 11
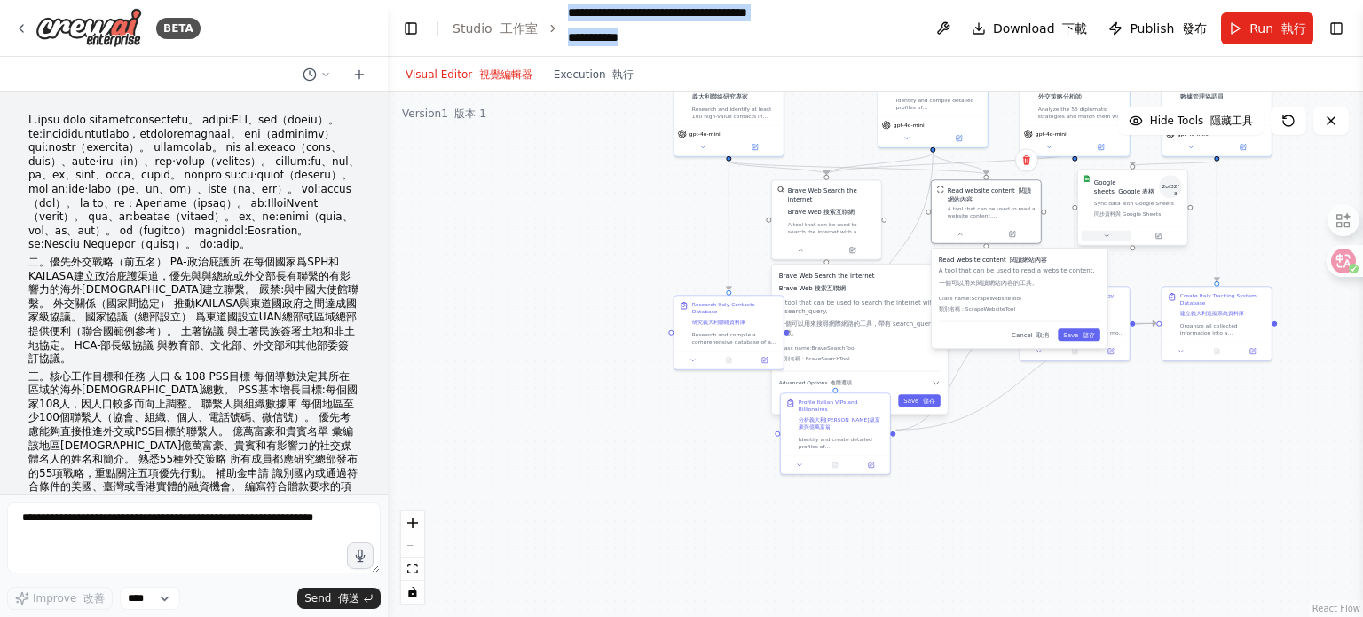
click at [1108, 235] on icon at bounding box center [1107, 236] width 4 height 2
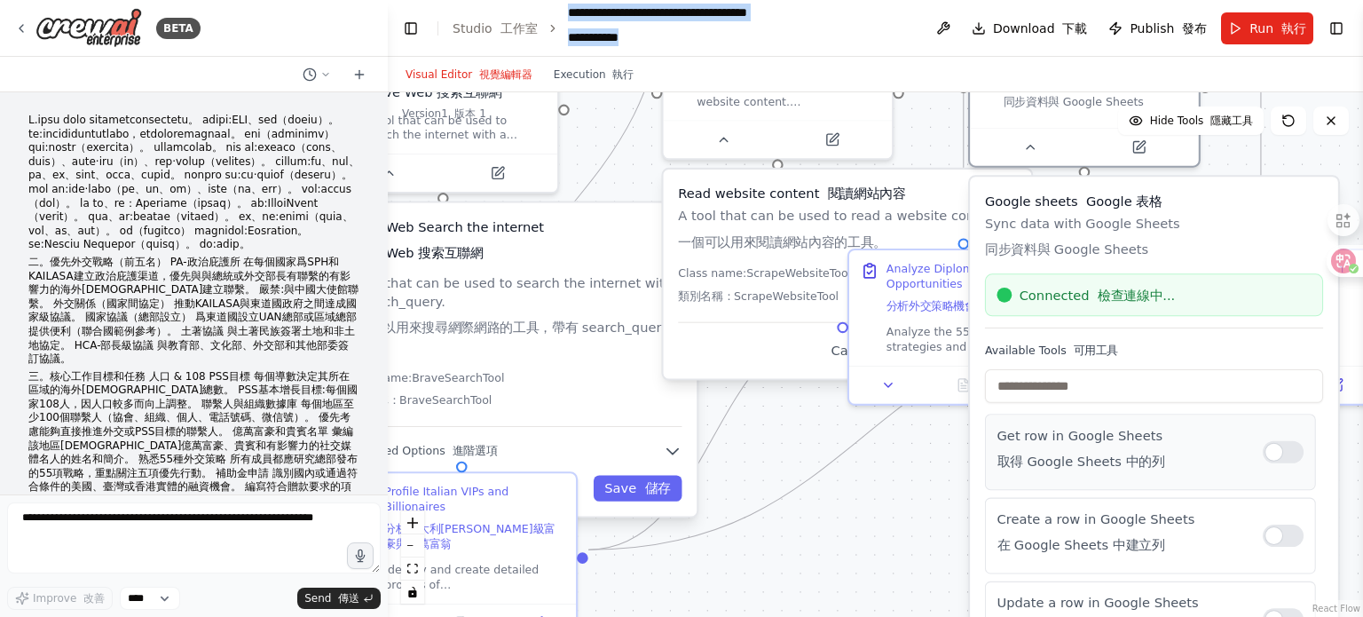
click at [1294, 448] on div at bounding box center [1283, 452] width 41 height 22
drag, startPoint x: 1043, startPoint y: 372, endPoint x: 1051, endPoint y: 381, distance: 11.9
click at [1047, 379] on input "text" at bounding box center [1154, 386] width 338 height 34
click at [873, 533] on div ".deletable-edge-delete-btn { width: 20px; height: 20px; border: 0px solid #ffff…" at bounding box center [876, 354] width 976 height 525
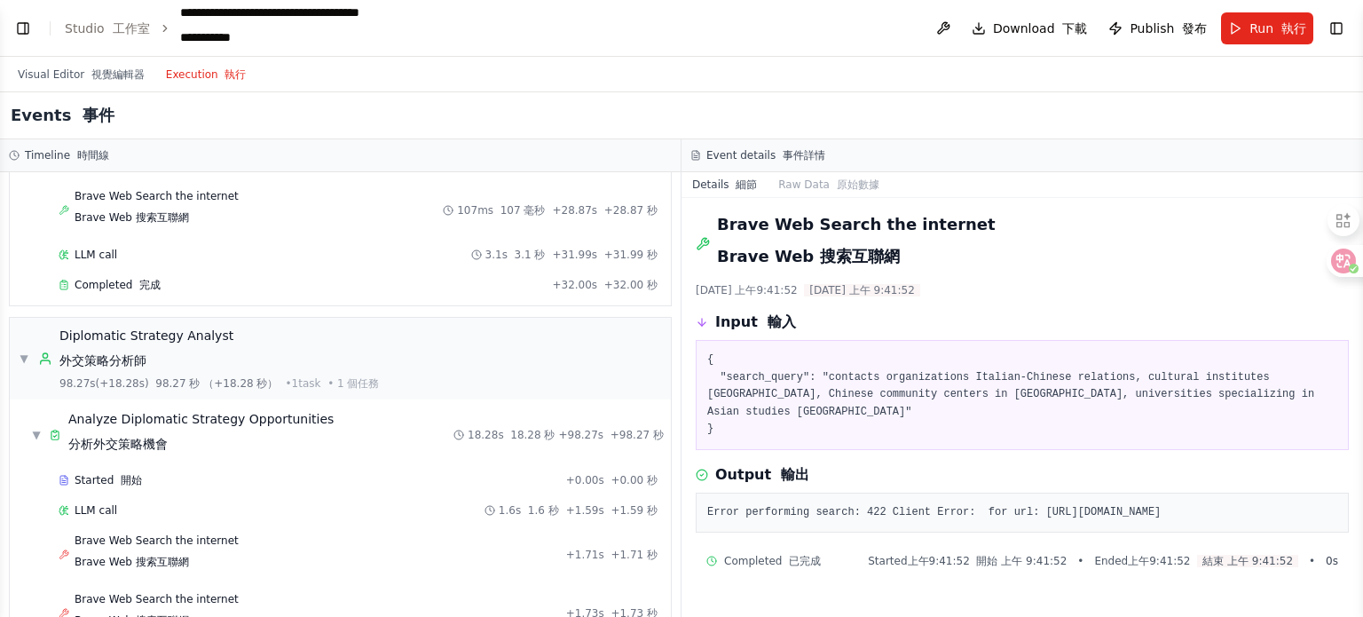
scroll to position [3741, 0]
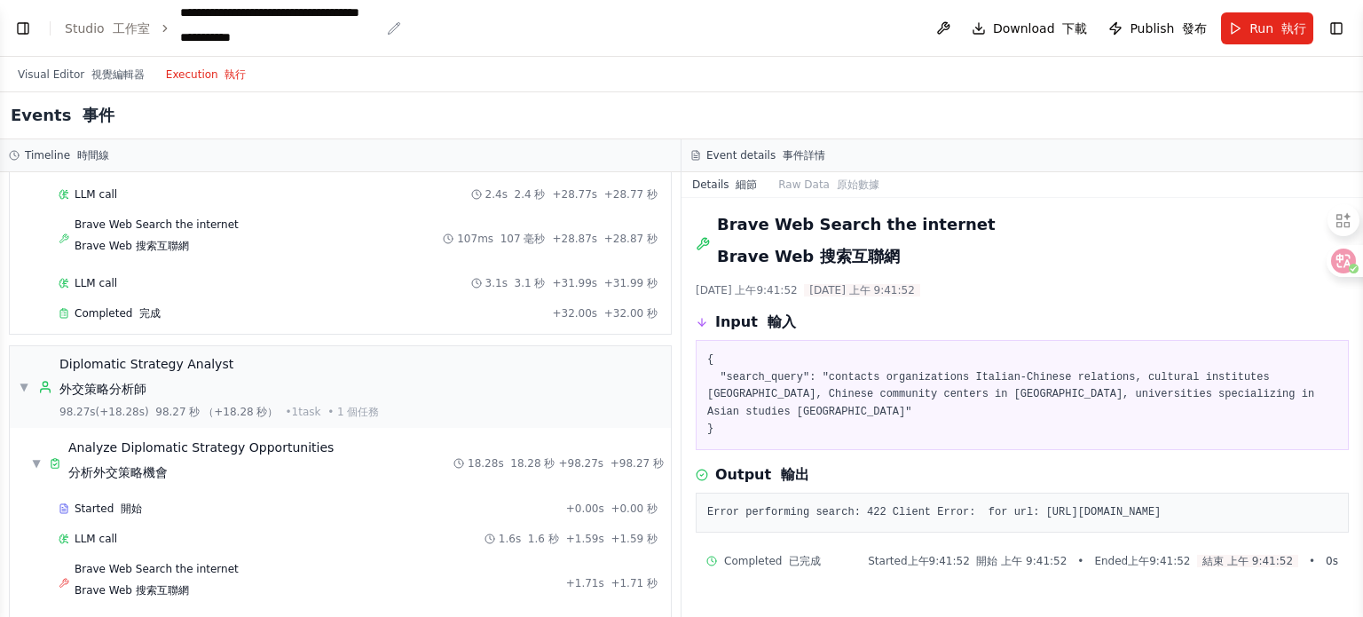
click at [218, 11] on div "**********" at bounding box center [280, 29] width 200 height 50
drag, startPoint x: 178, startPoint y: 16, endPoint x: 483, endPoint y: 17, distance: 305.4
click at [483, 17] on header "**********" at bounding box center [681, 28] width 1363 height 57
copy div "**********"
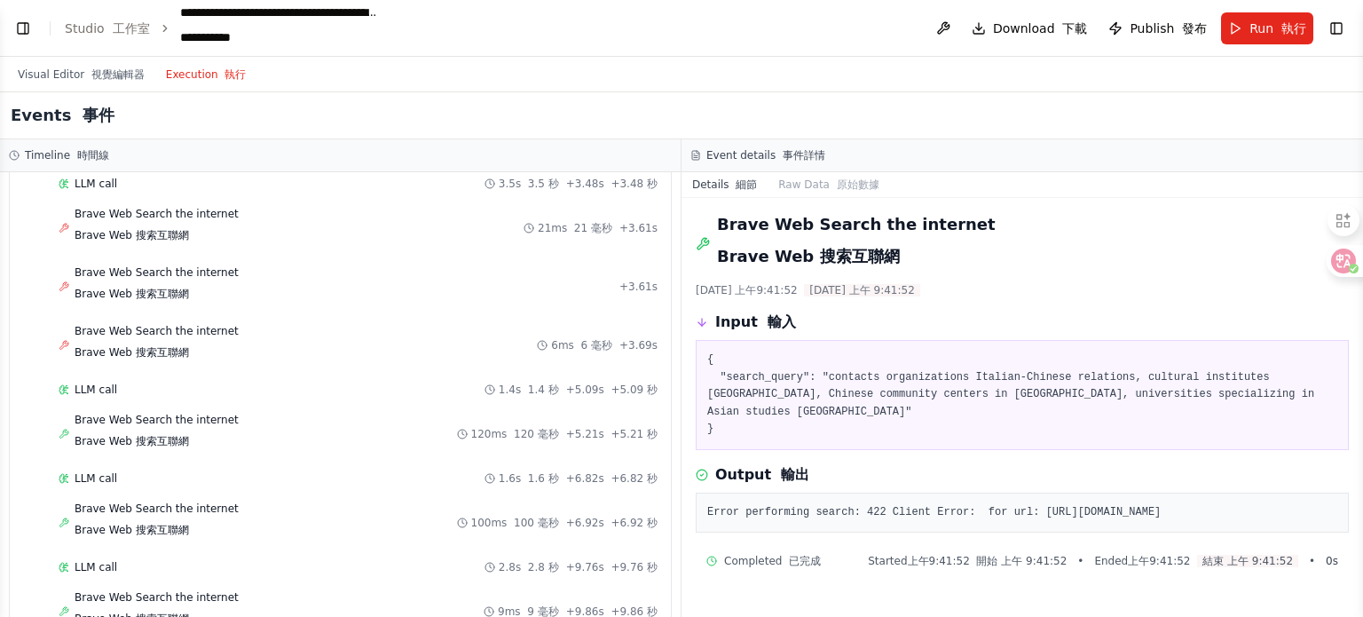
scroll to position [0, 0]
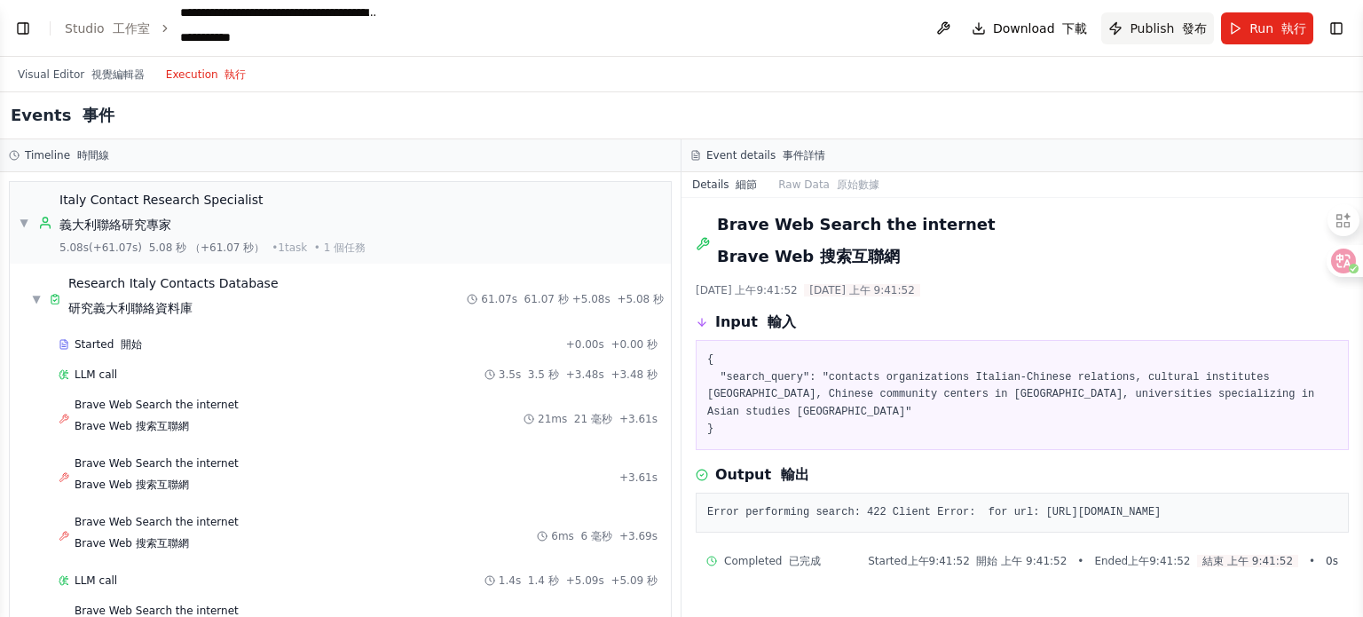
click at [1179, 29] on font at bounding box center [1178, 28] width 8 height 14
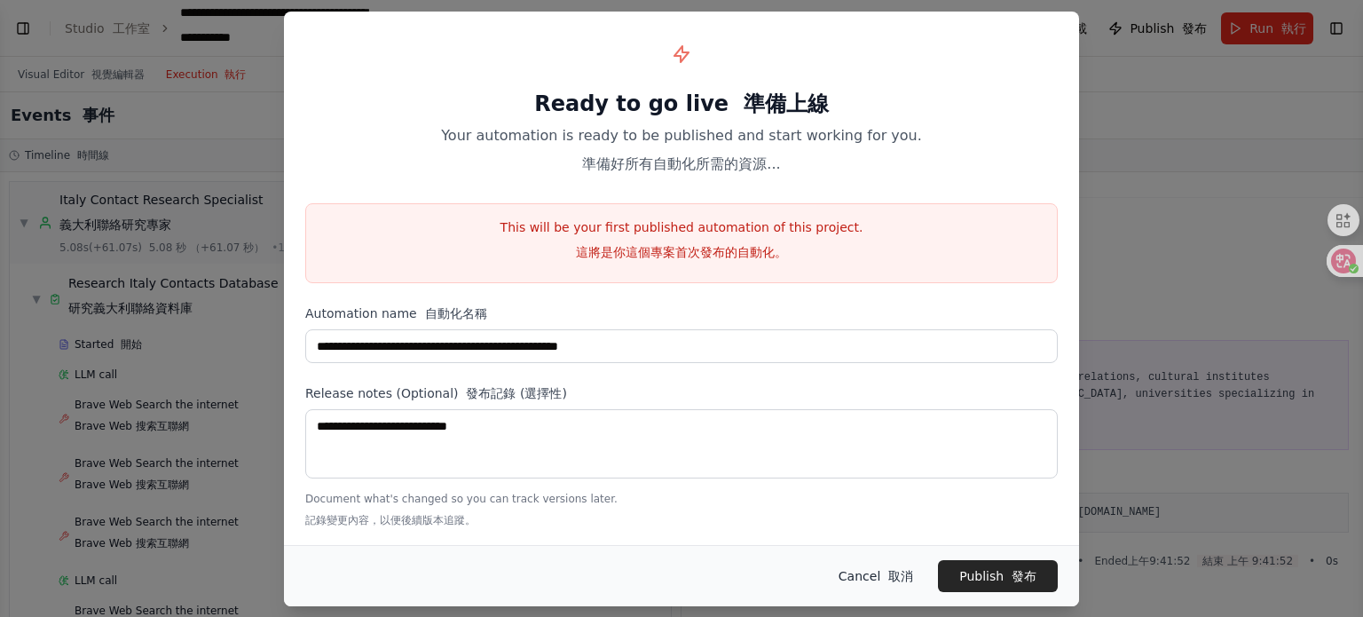
click at [876, 569] on button "Cancel 取消" at bounding box center [876, 576] width 103 height 32
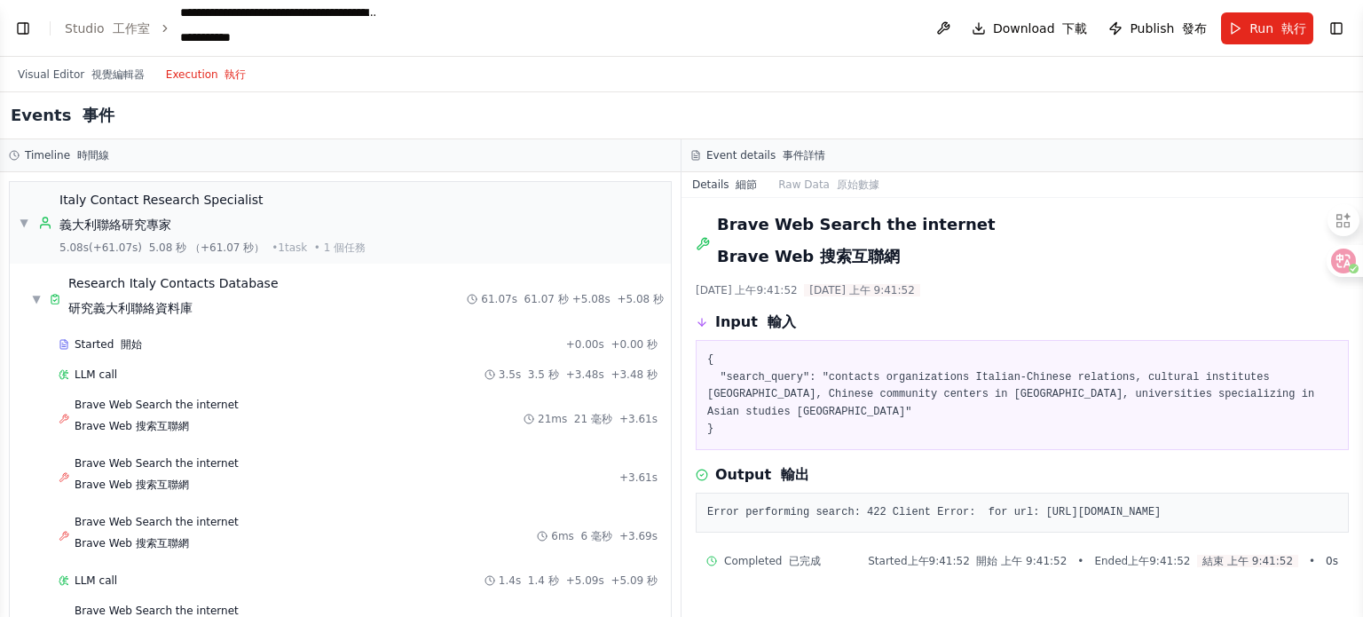
scroll to position [16, 0]
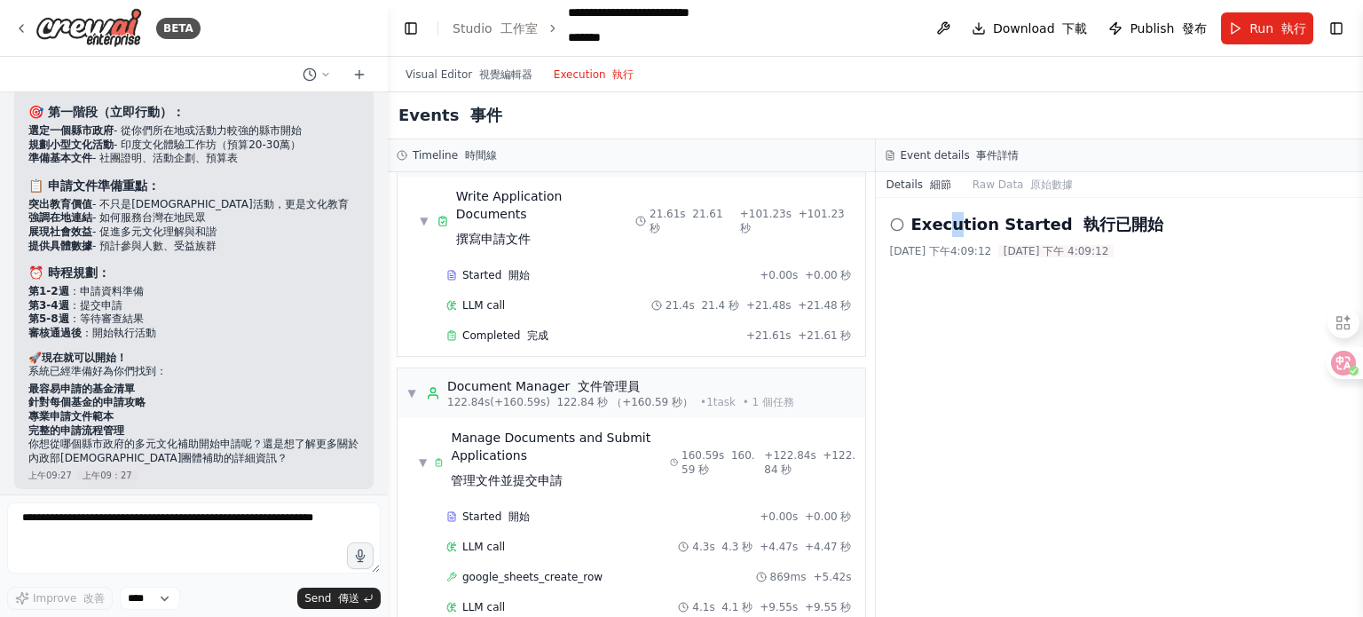
scroll to position [5458, 0]
click at [490, 233] on font "撰寫申請文件" at bounding box center [493, 240] width 75 height 14
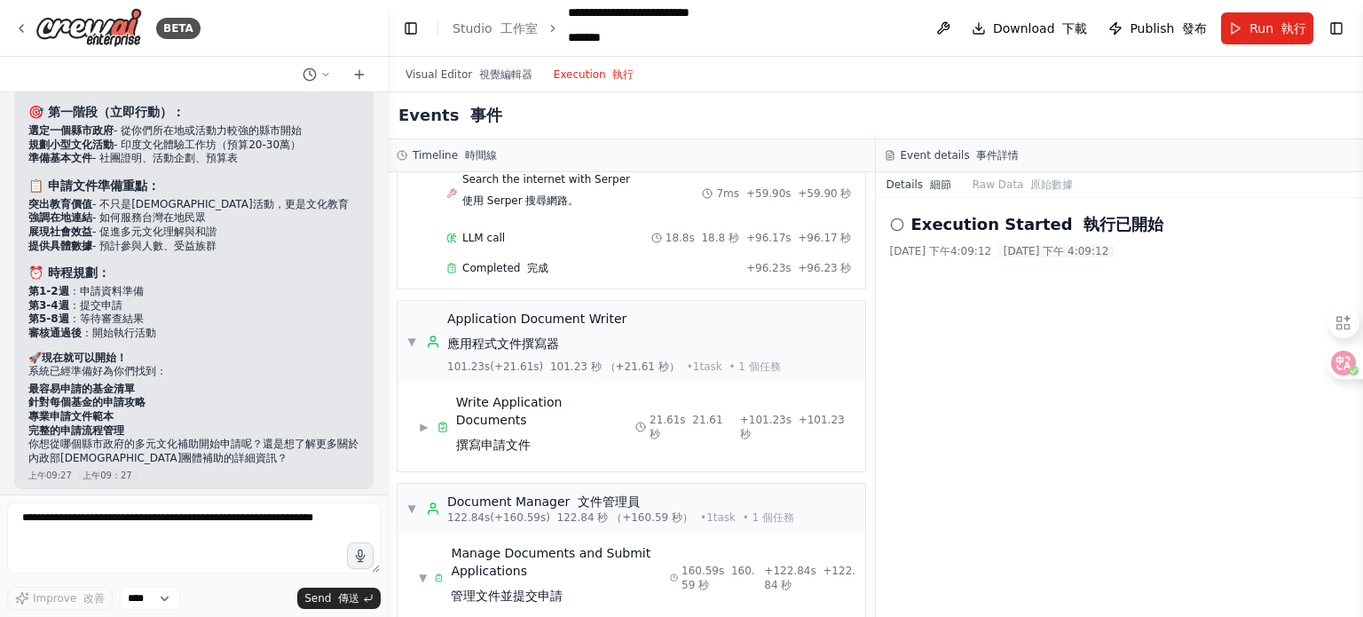
scroll to position [5132, 0]
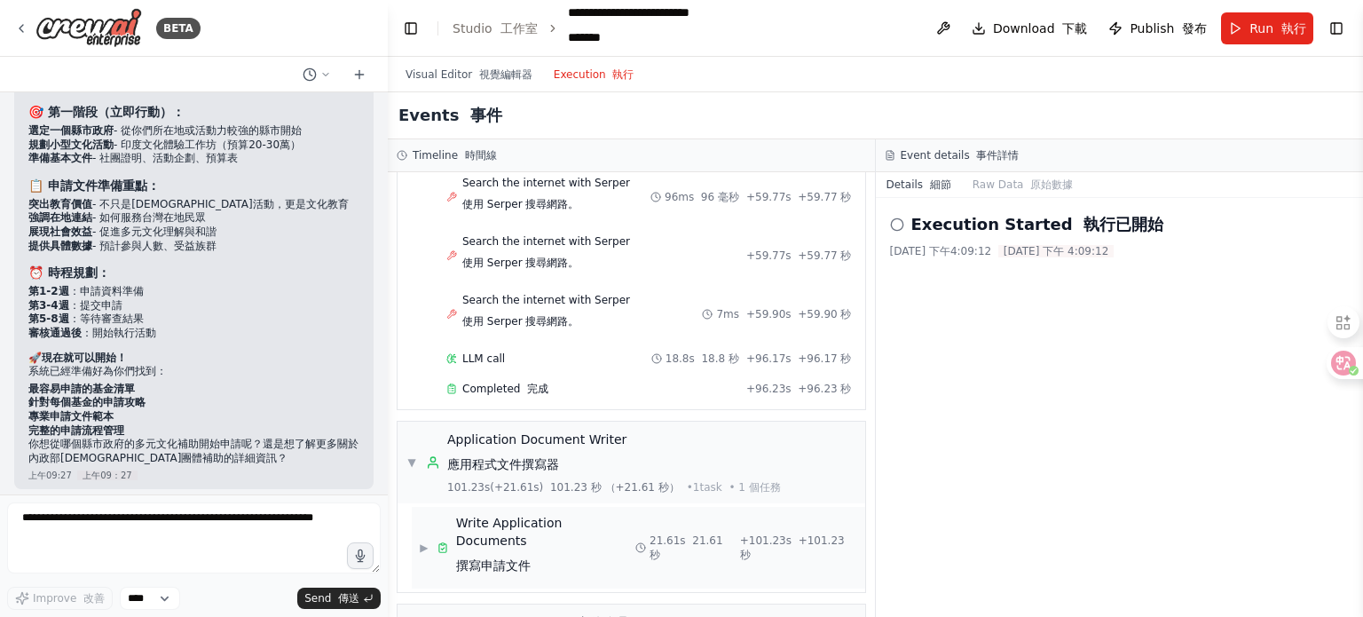
click at [527, 558] on font "撰寫申請文件" at bounding box center [493, 565] width 75 height 14
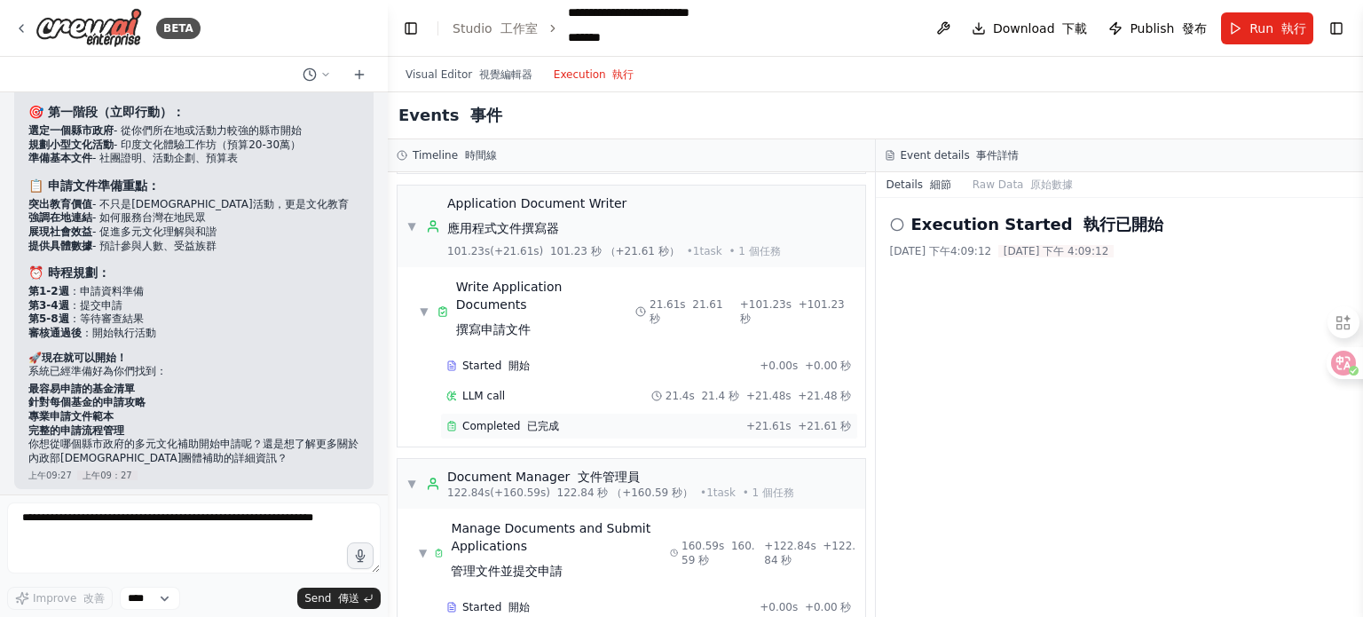
click at [511, 419] on span "Completed 已完成" at bounding box center [510, 426] width 97 height 14
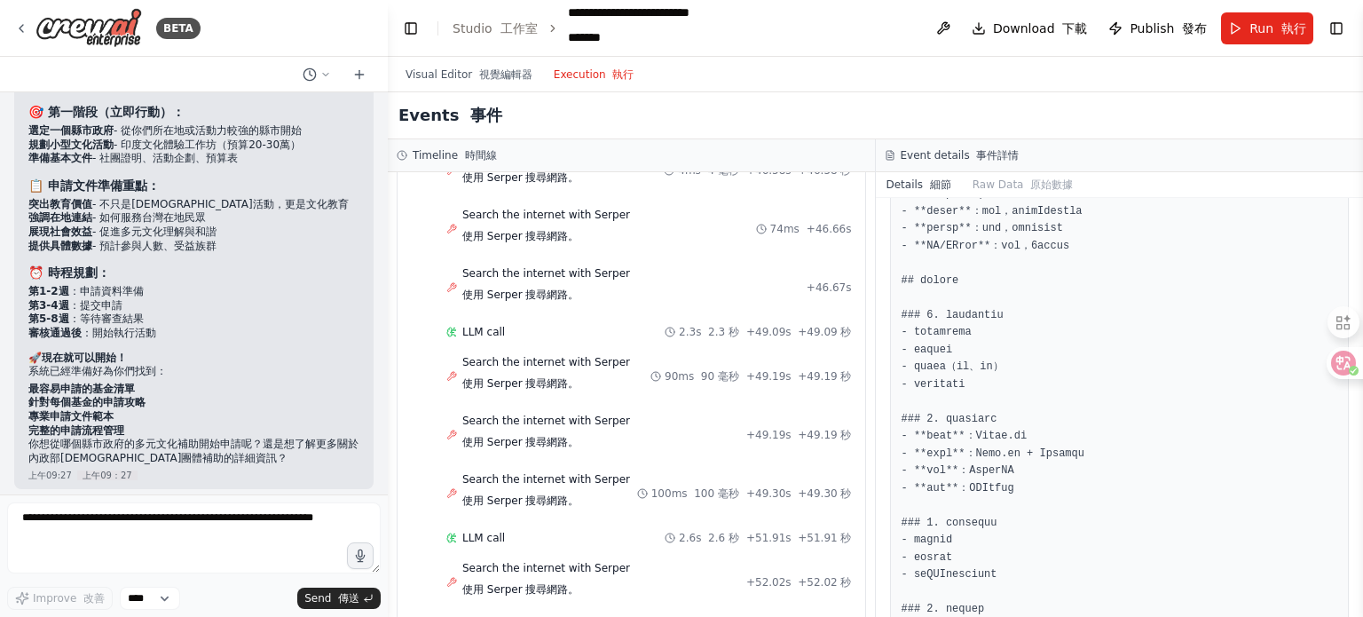
scroll to position [3712, 0]
